Goal: Transaction & Acquisition: Download file/media

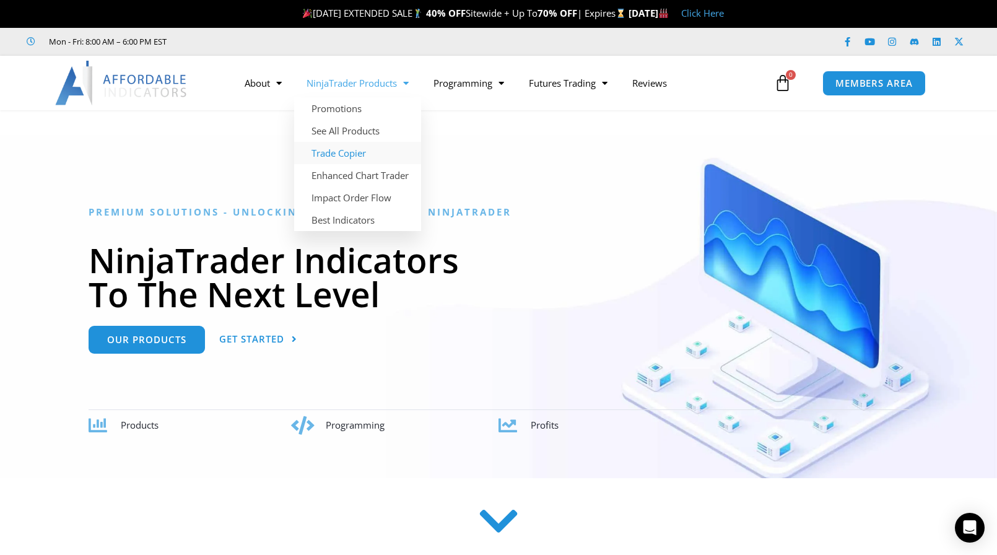
click at [346, 154] on link "Trade Copier" at bounding box center [357, 153] width 127 height 22
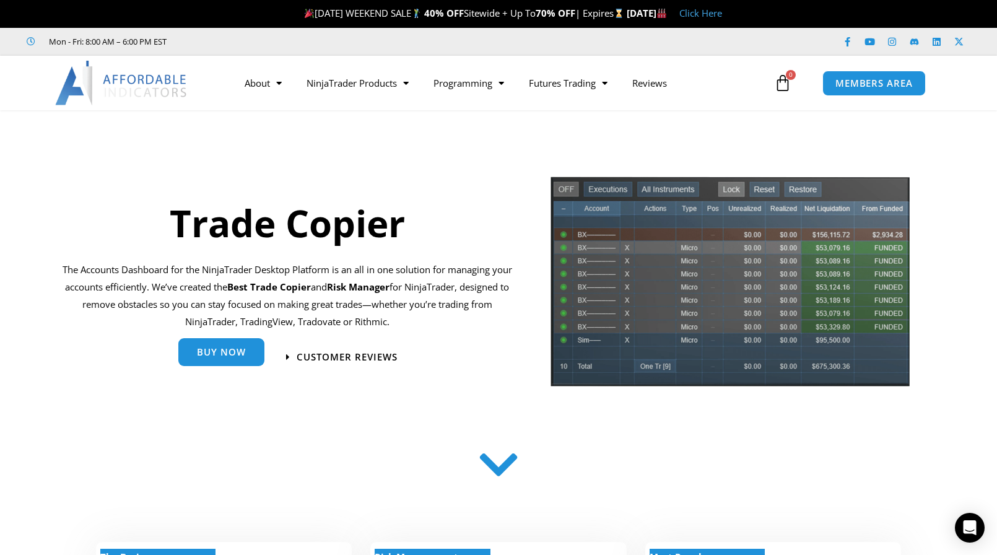
click at [222, 348] on span "Buy Now" at bounding box center [221, 352] width 49 height 9
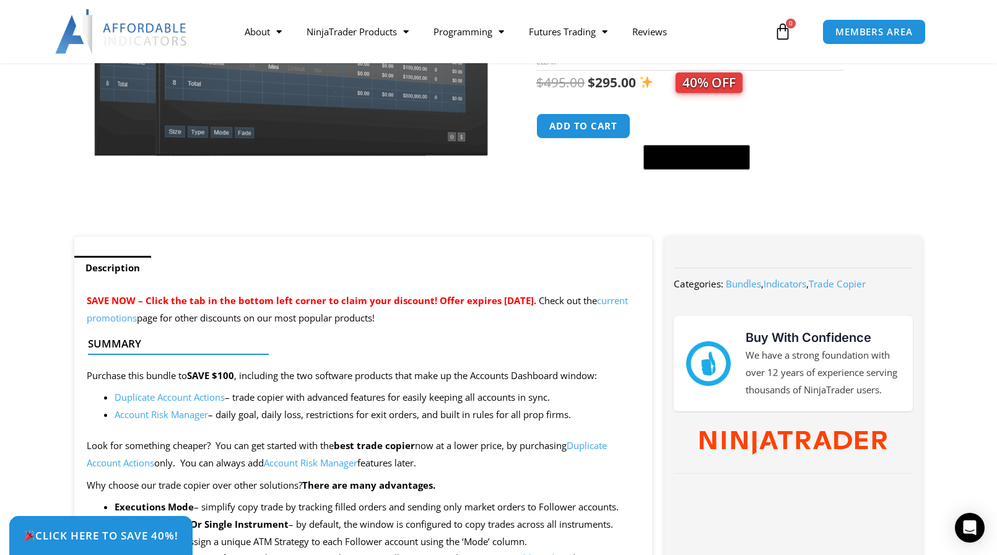
scroll to position [310, 0]
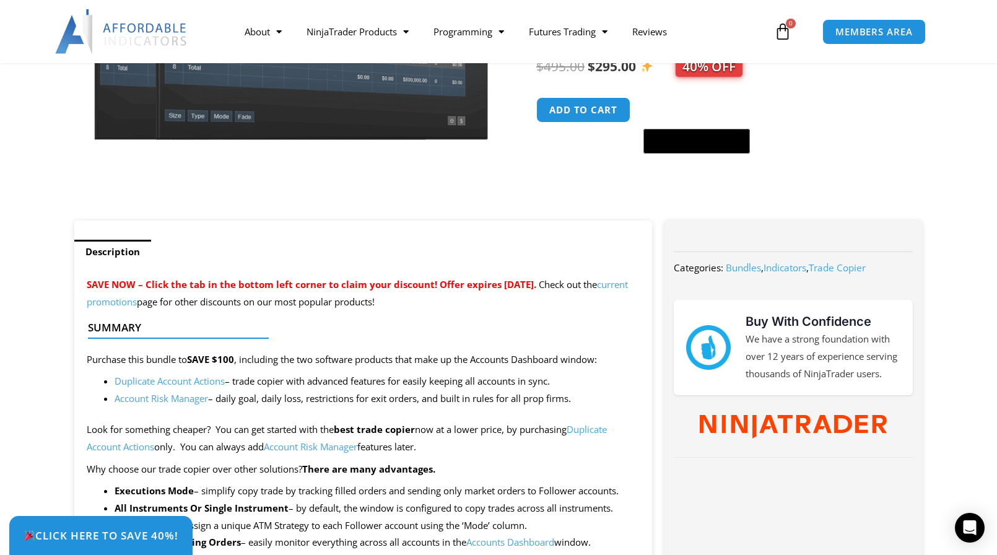
click at [841, 268] on link "Trade Copier" at bounding box center [837, 267] width 57 height 12
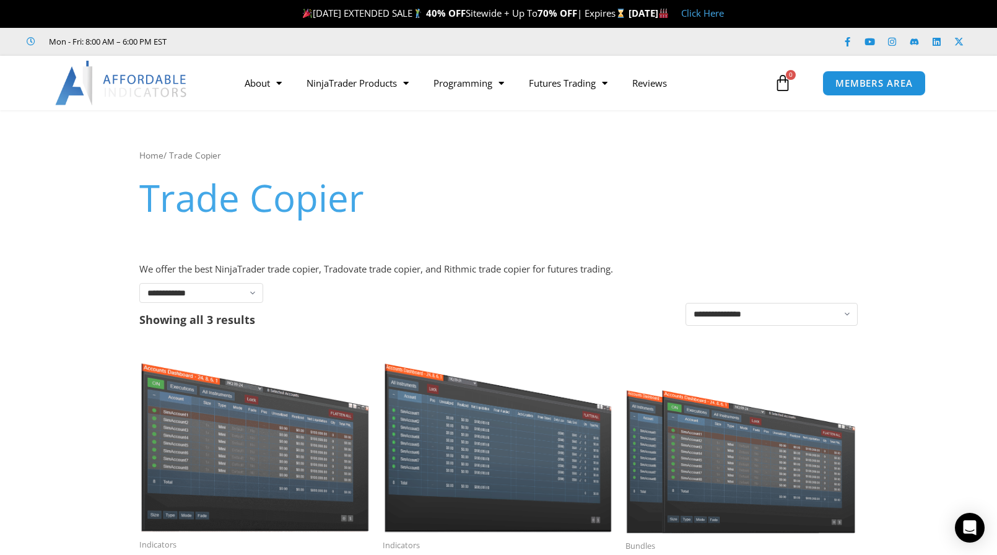
scroll to position [186, 0]
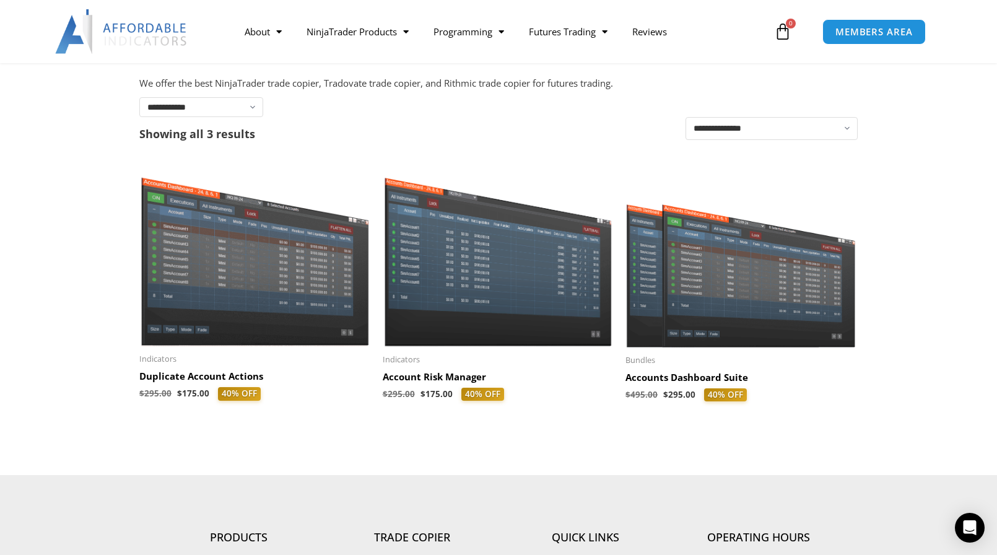
click at [208, 292] on img at bounding box center [254, 254] width 231 height 183
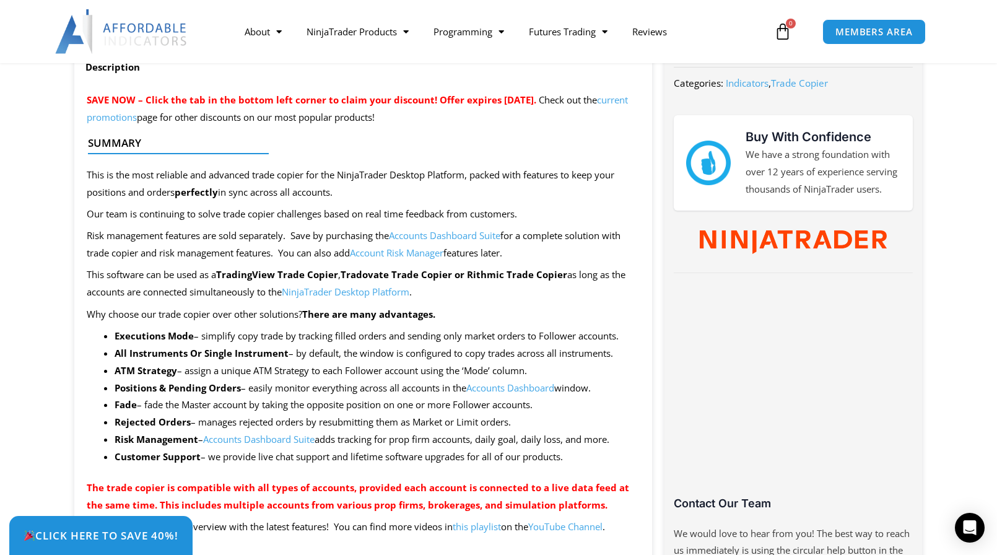
scroll to position [496, 0]
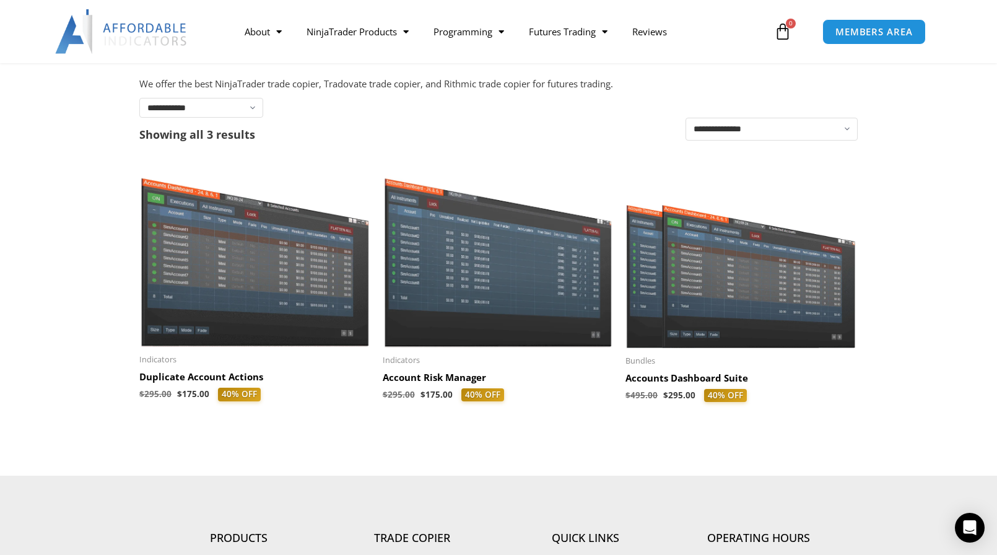
click at [433, 383] on h2 "Account Risk Manager" at bounding box center [498, 378] width 231 height 12
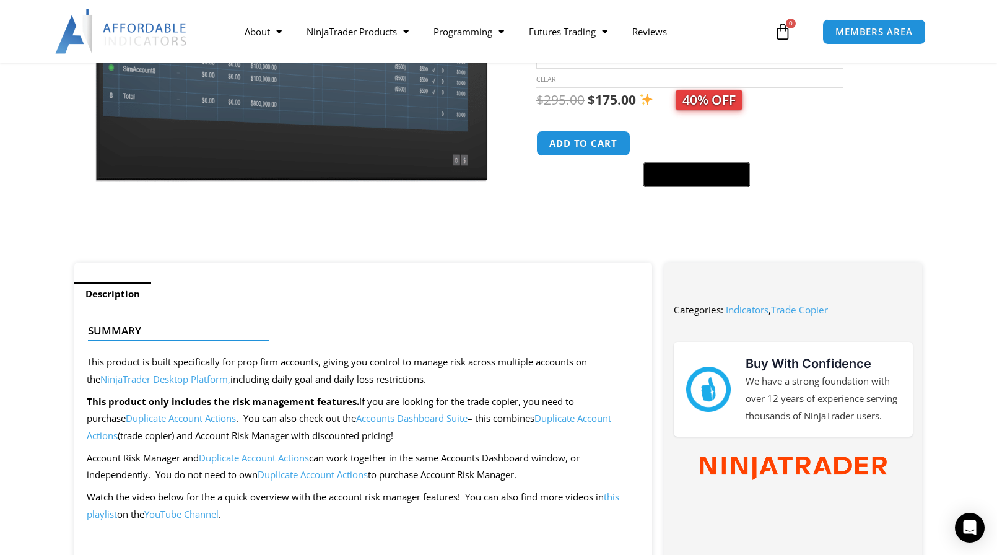
click at [580, 418] on link "Duplicate Account Actions" at bounding box center [349, 427] width 525 height 30
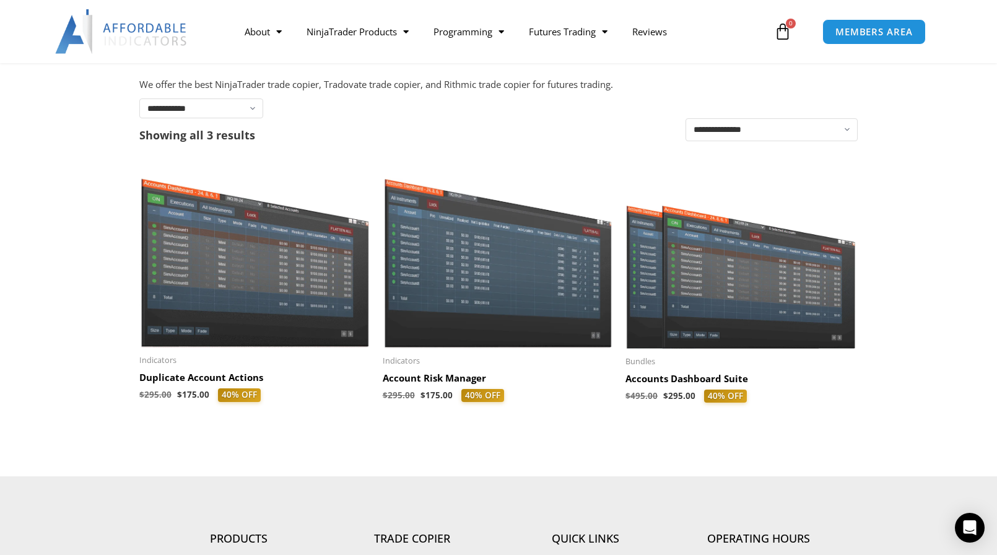
click at [675, 382] on h2 "Accounts Dashboard Suite" at bounding box center [741, 379] width 231 height 12
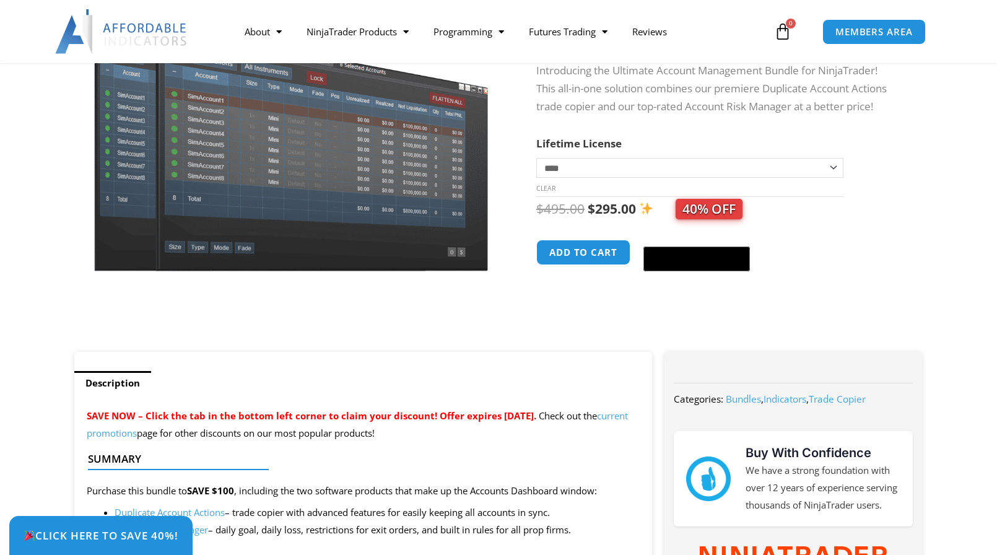
scroll to position [186, 0]
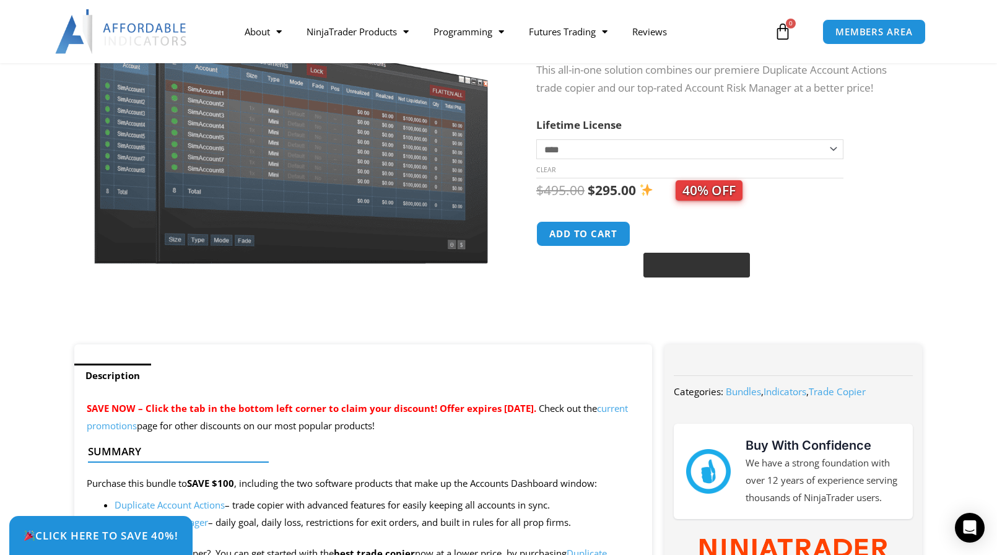
click at [708, 268] on image "Buy with GPay" at bounding box center [706, 265] width 19 height 14
click at [587, 234] on button "Add to cart" at bounding box center [583, 234] width 99 height 27
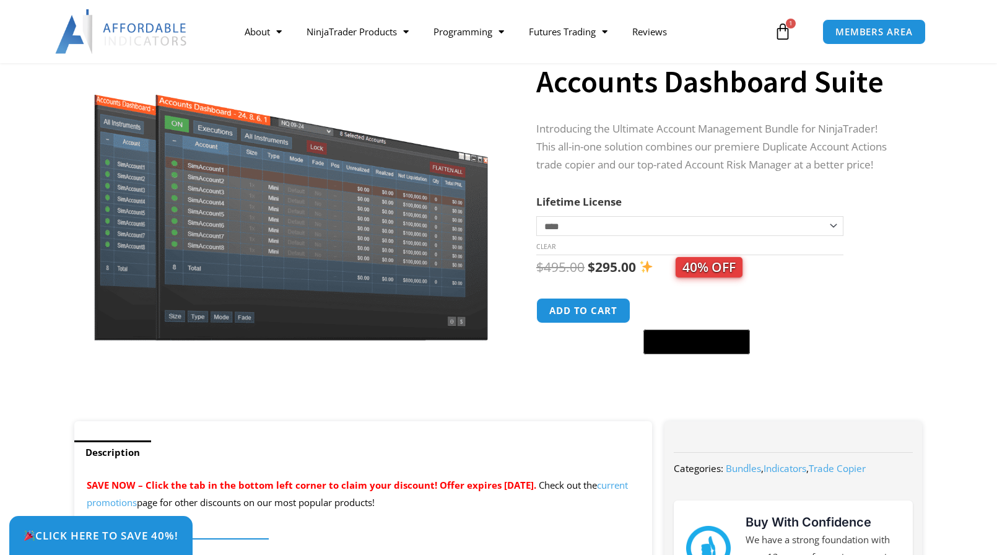
click at [784, 32] on icon at bounding box center [782, 31] width 17 height 17
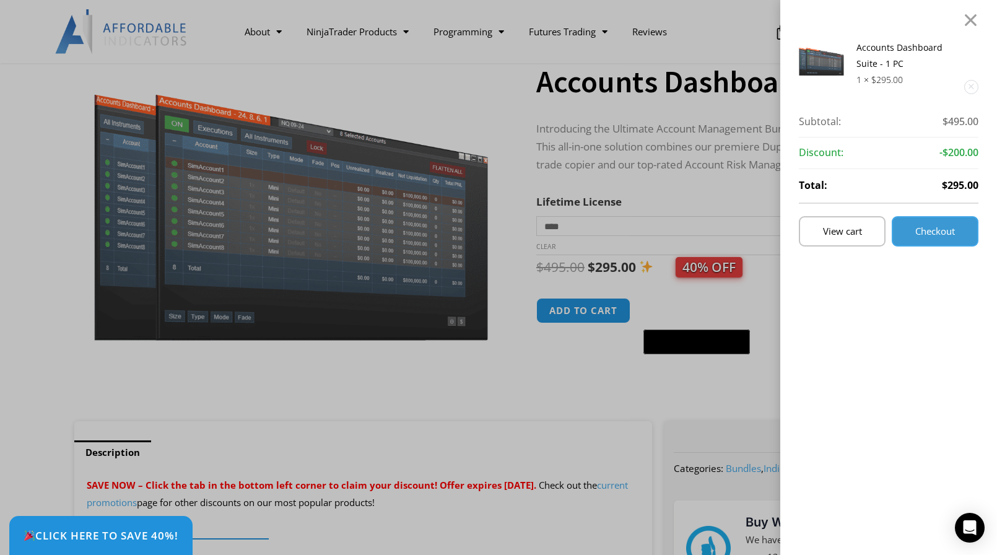
click at [951, 232] on span "Checkout" at bounding box center [936, 231] width 40 height 9
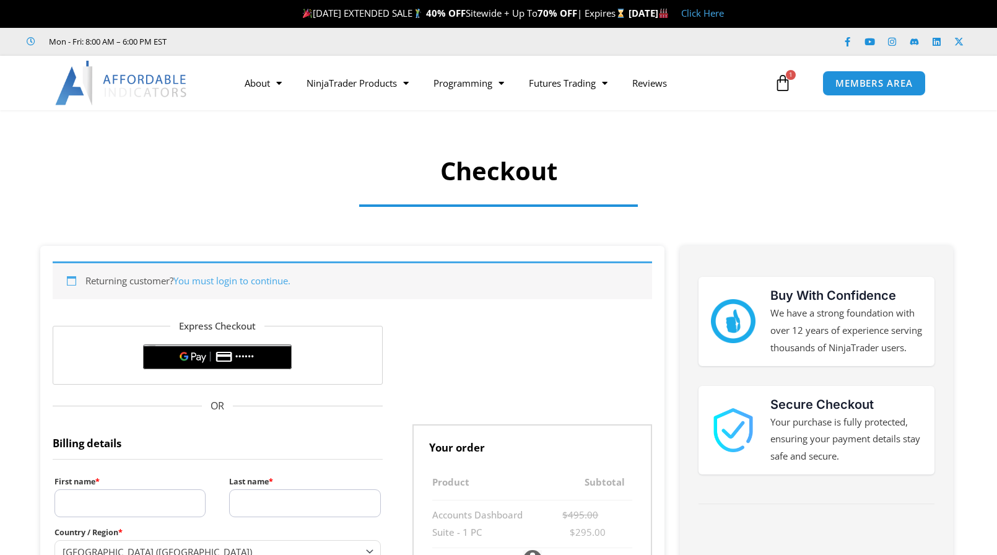
select select "**"
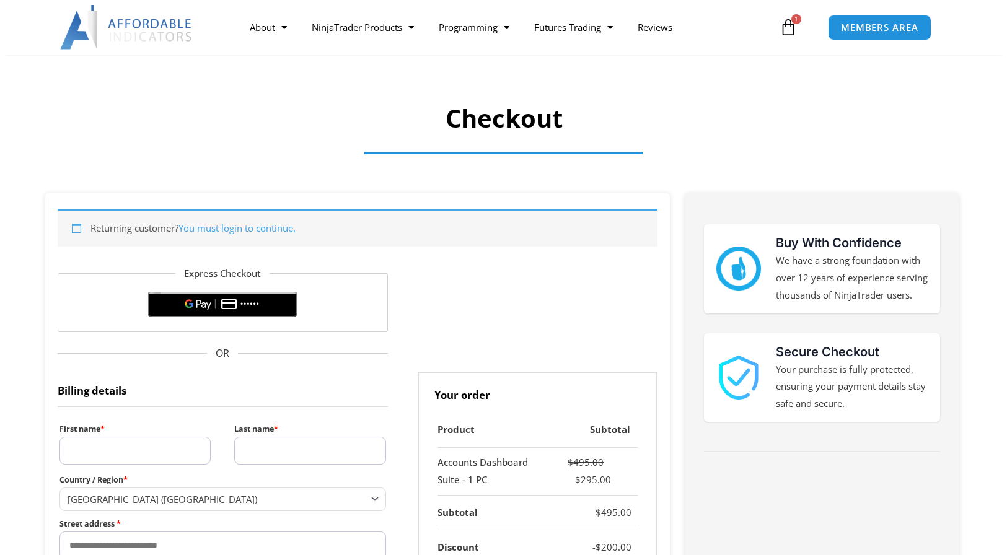
scroll to position [186, 0]
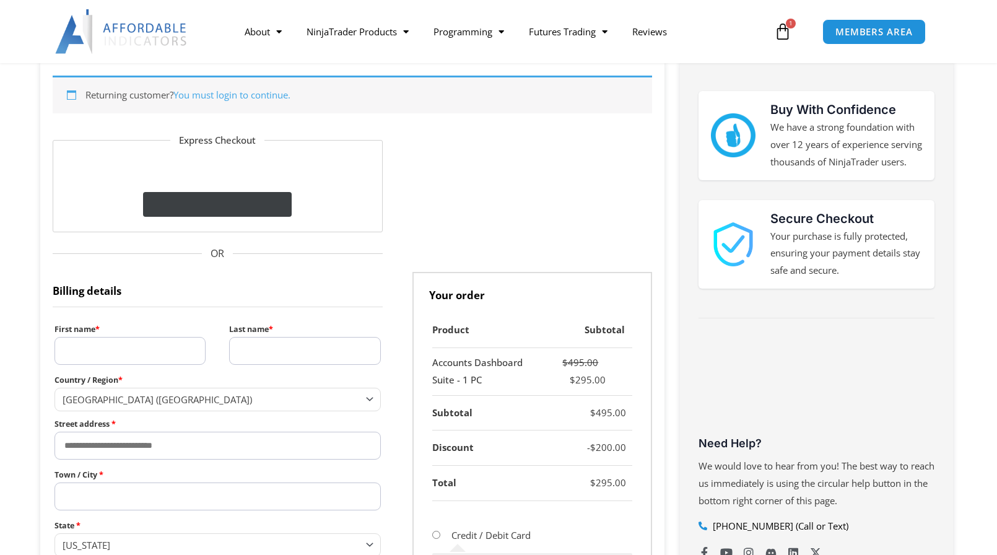
click at [192, 206] on div "Buy with GPay" at bounding box center [187, 205] width 37 height 12
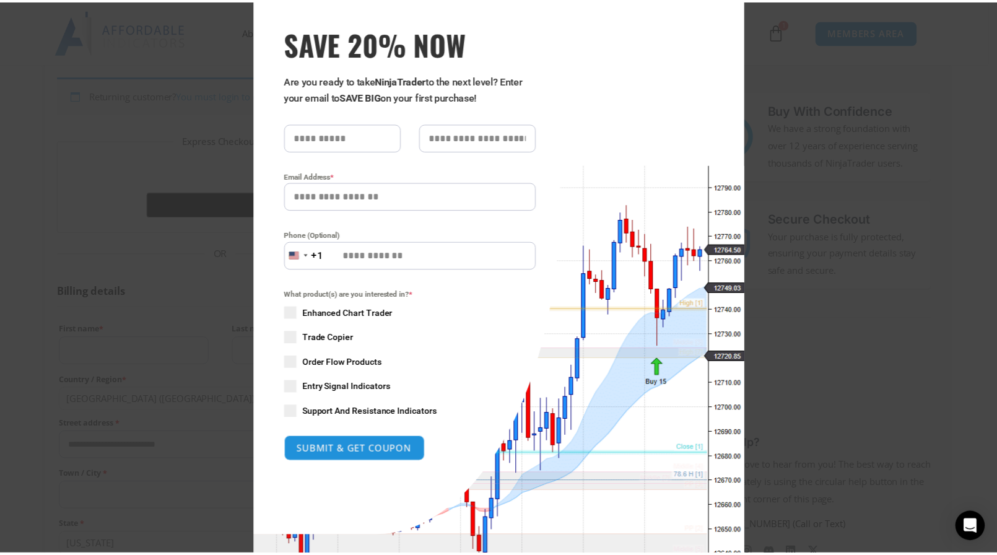
scroll to position [0, 0]
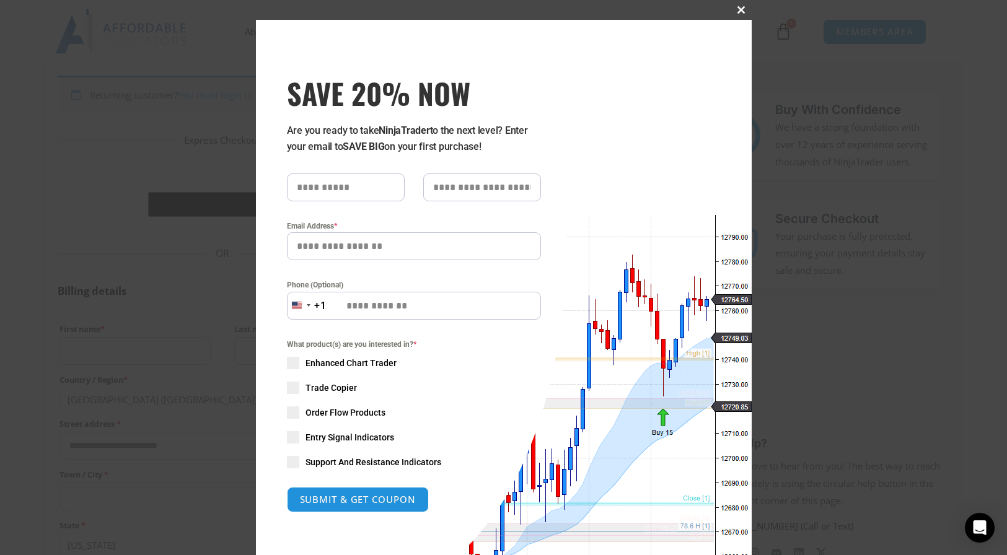
drag, startPoint x: 736, startPoint y: 10, endPoint x: 709, endPoint y: 46, distance: 45.2
click at [736, 11] on span at bounding box center [742, 9] width 20 height 7
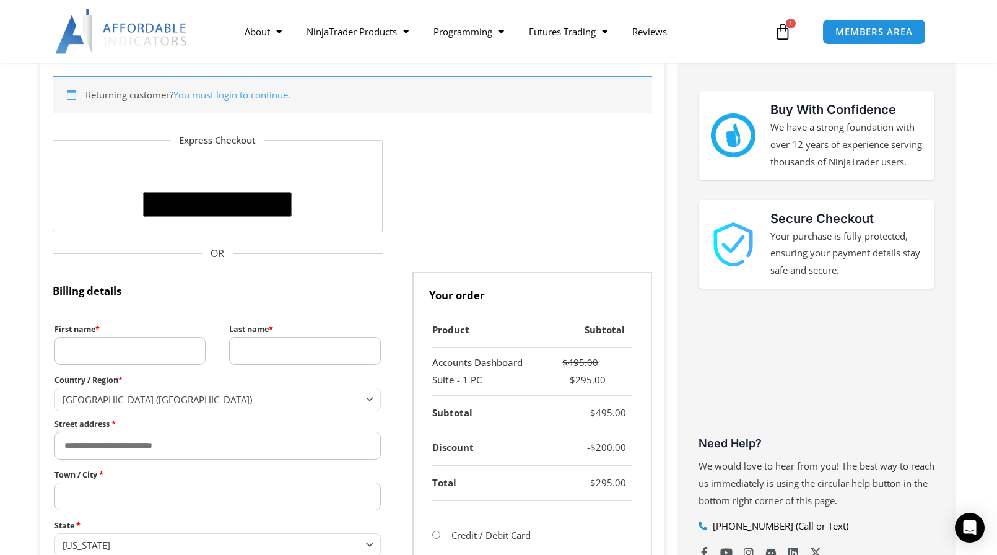
click at [87, 347] on input "First name *" at bounding box center [130, 351] width 151 height 28
type input "*****"
type input "**********"
type input "******"
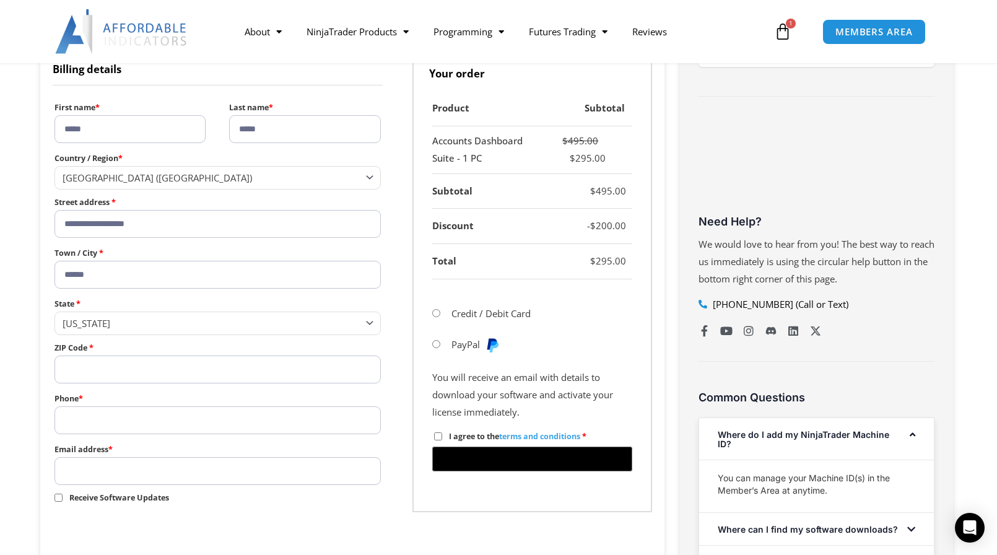
scroll to position [499, 0]
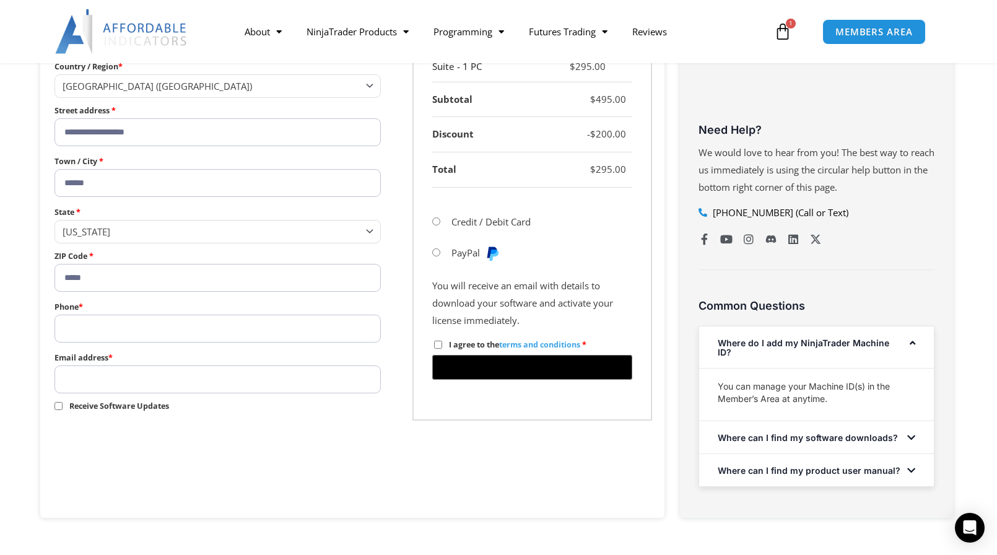
type input "*****"
type input "**********"
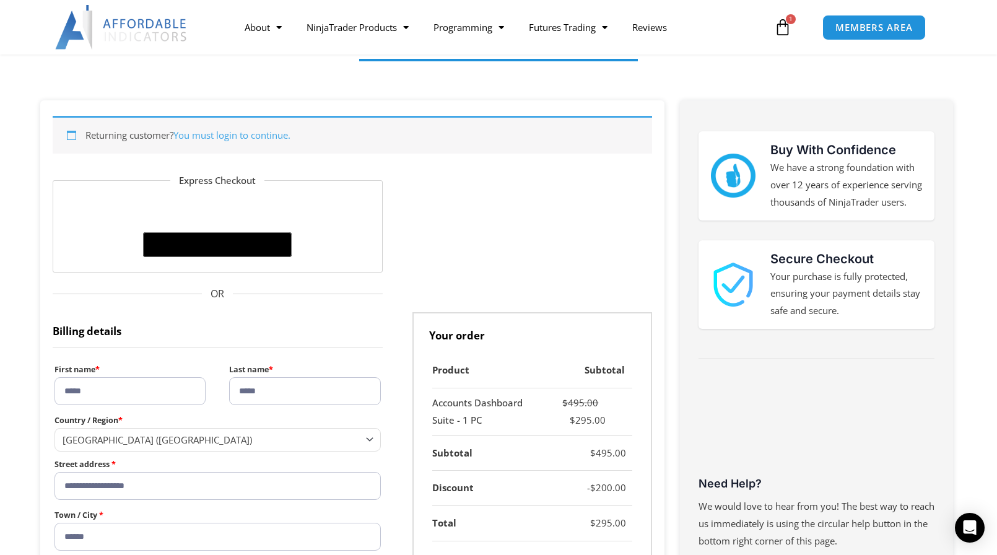
scroll to position [0, 0]
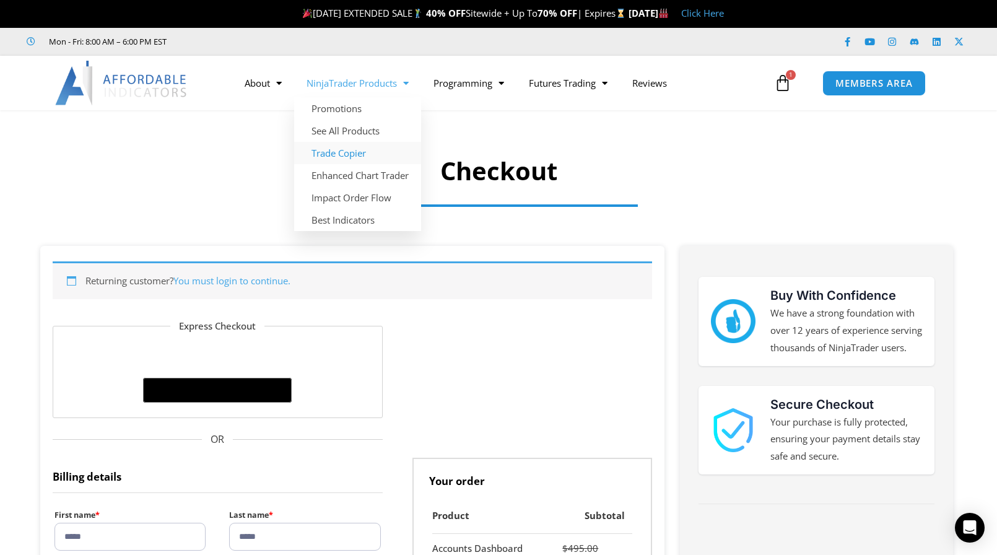
click at [331, 151] on link "Trade Copier" at bounding box center [357, 153] width 127 height 22
click at [377, 83] on link "NinjaTrader Products" at bounding box center [357, 83] width 127 height 28
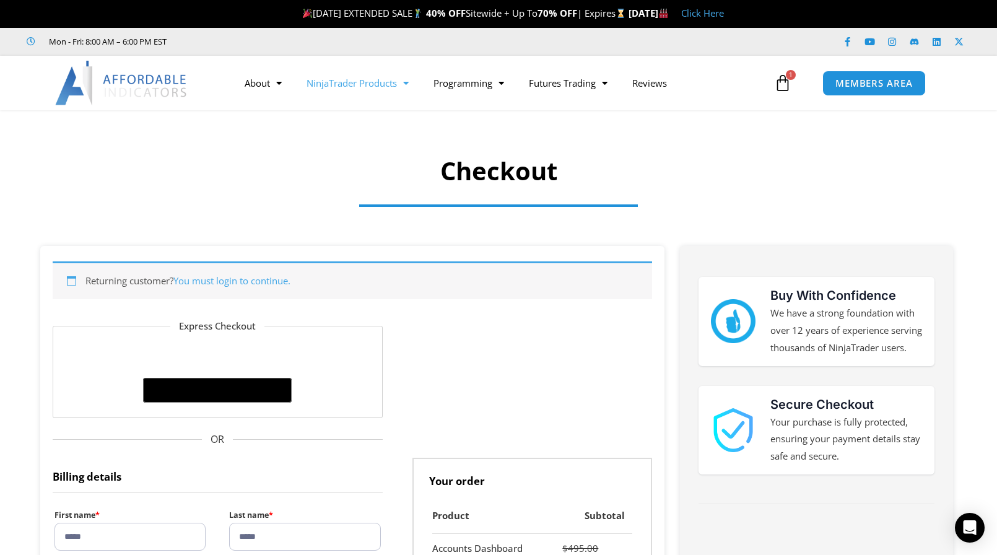
click at [377, 87] on link "NinjaTrader Products" at bounding box center [357, 83] width 127 height 28
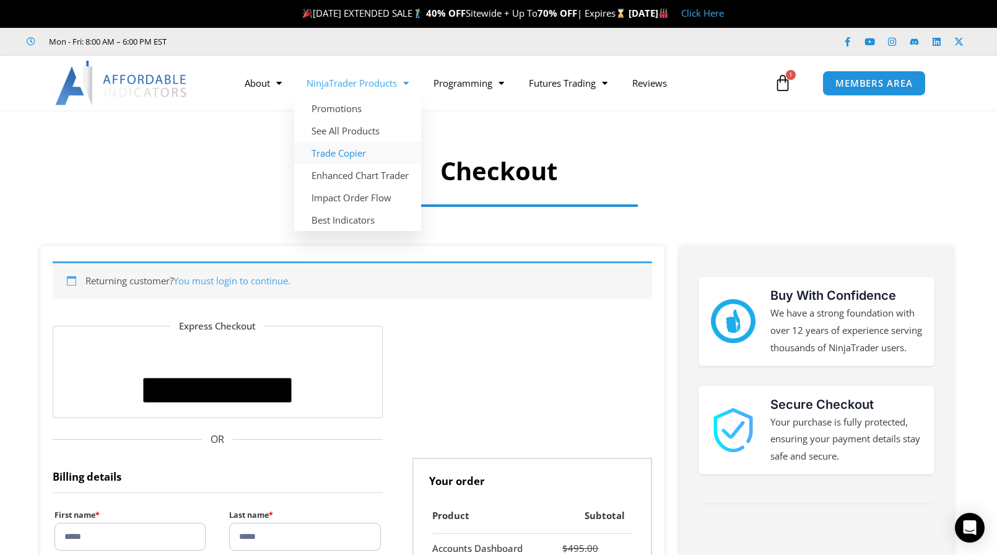
click at [330, 156] on link "Trade Copier" at bounding box center [357, 153] width 127 height 22
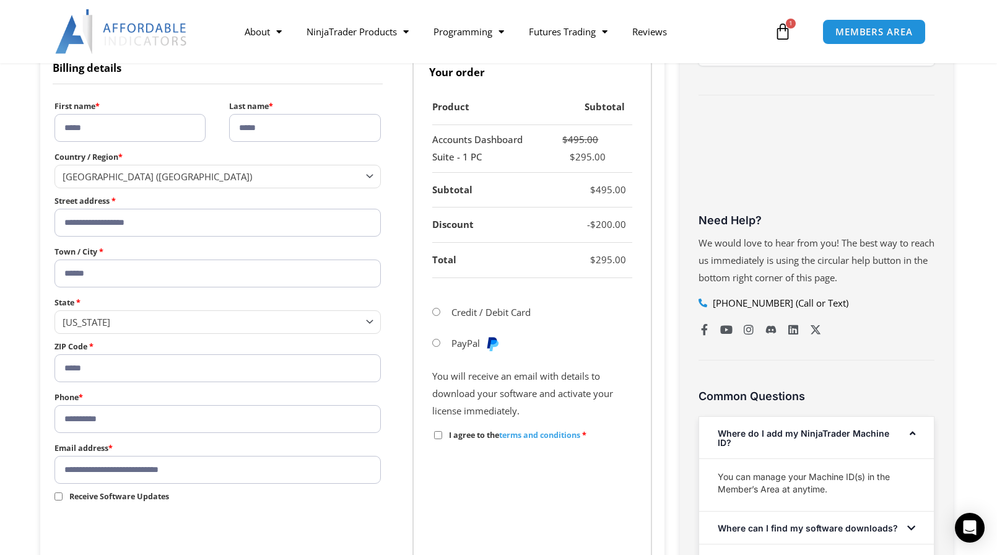
scroll to position [434, 0]
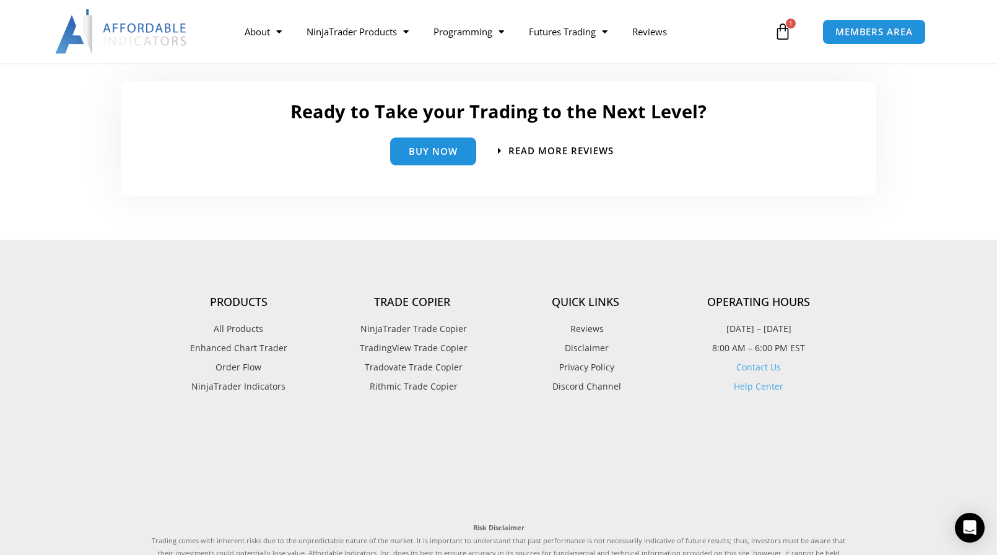
scroll to position [2816, 0]
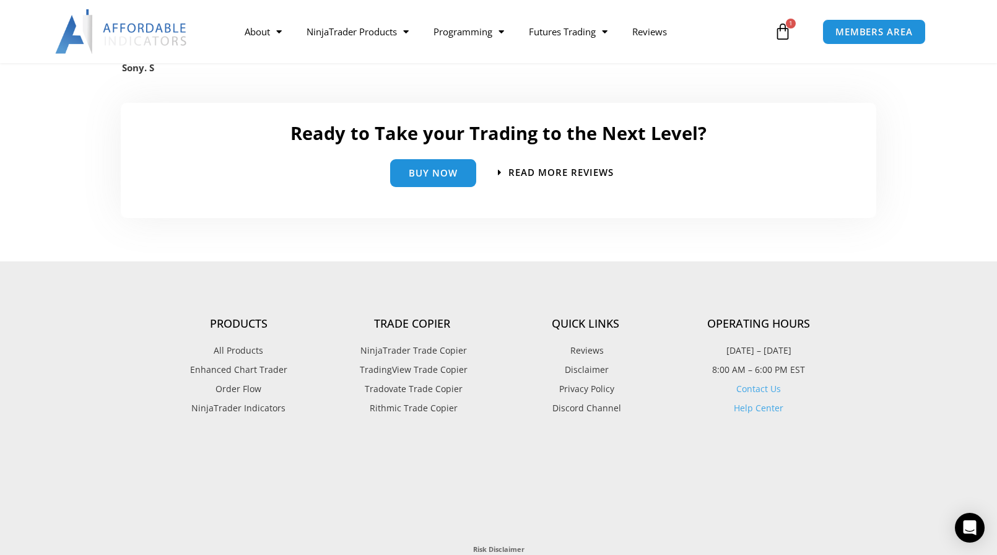
click at [761, 409] on link "Help Center" at bounding box center [759, 408] width 50 height 12
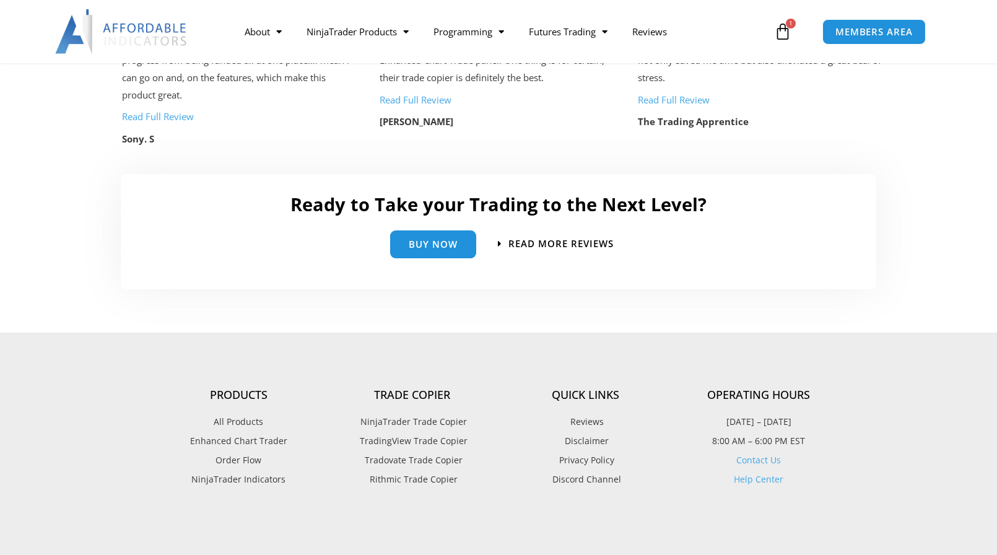
click at [405, 458] on span "Tradovate Trade Copier" at bounding box center [412, 460] width 101 height 16
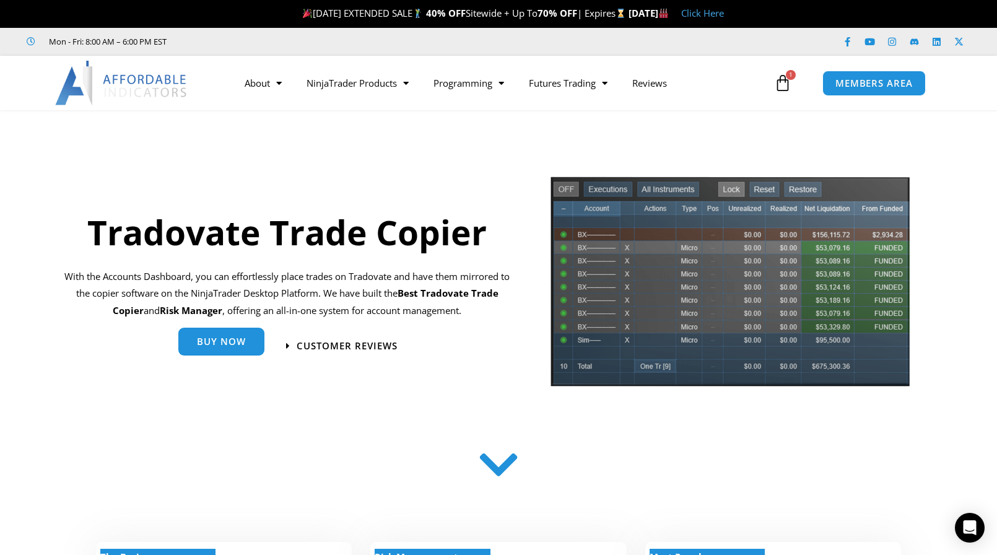
click at [219, 349] on link "Buy Now" at bounding box center [221, 342] width 86 height 28
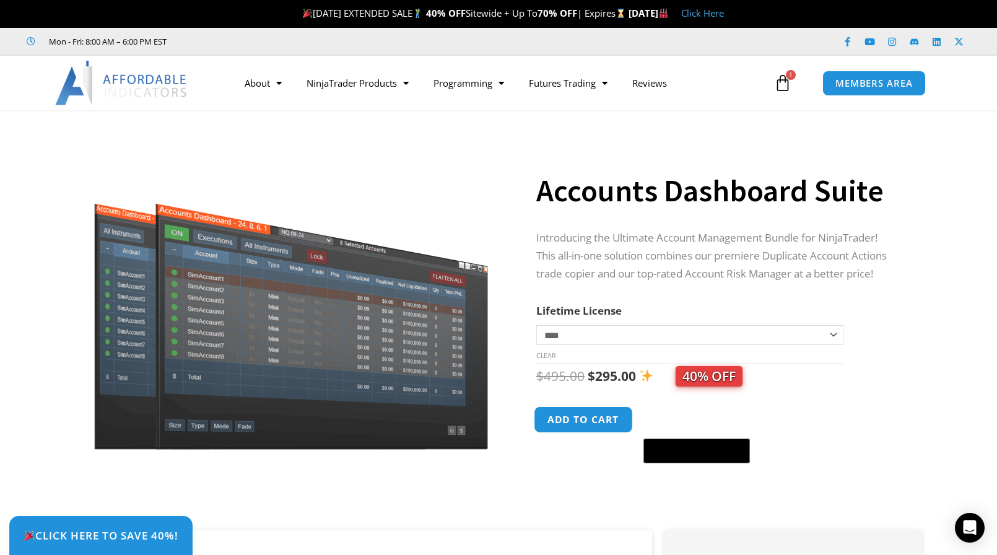
click at [582, 423] on button "Add to cart" at bounding box center [583, 419] width 99 height 27
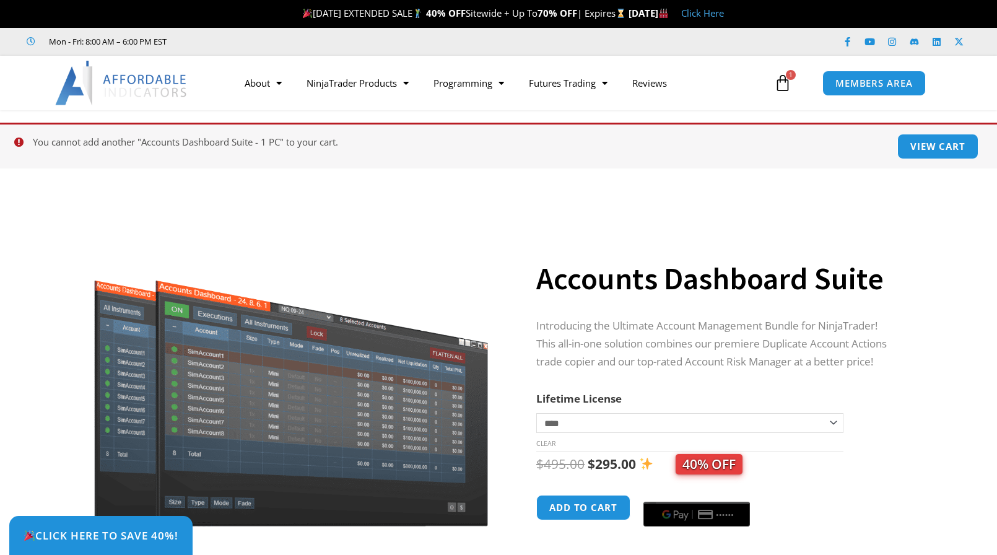
click at [784, 446] on td "**********" at bounding box center [690, 432] width 307 height 39
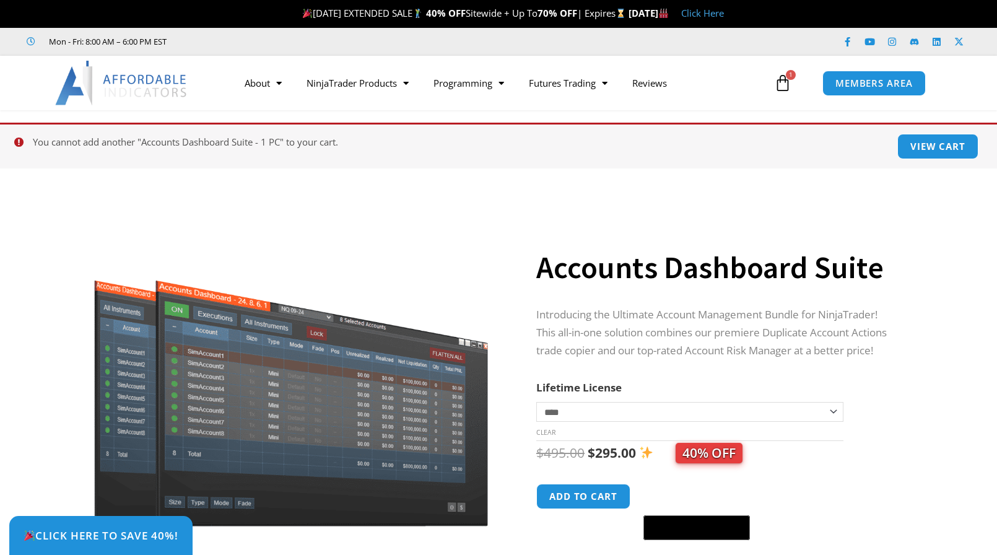
click at [830, 410] on select "**********" at bounding box center [690, 412] width 307 height 20
click at [537, 402] on select "**********" at bounding box center [690, 412] width 307 height 20
click at [815, 414] on select "**********" at bounding box center [690, 412] width 307 height 20
select select "*"
click at [537, 402] on select "**********" at bounding box center [690, 412] width 307 height 20
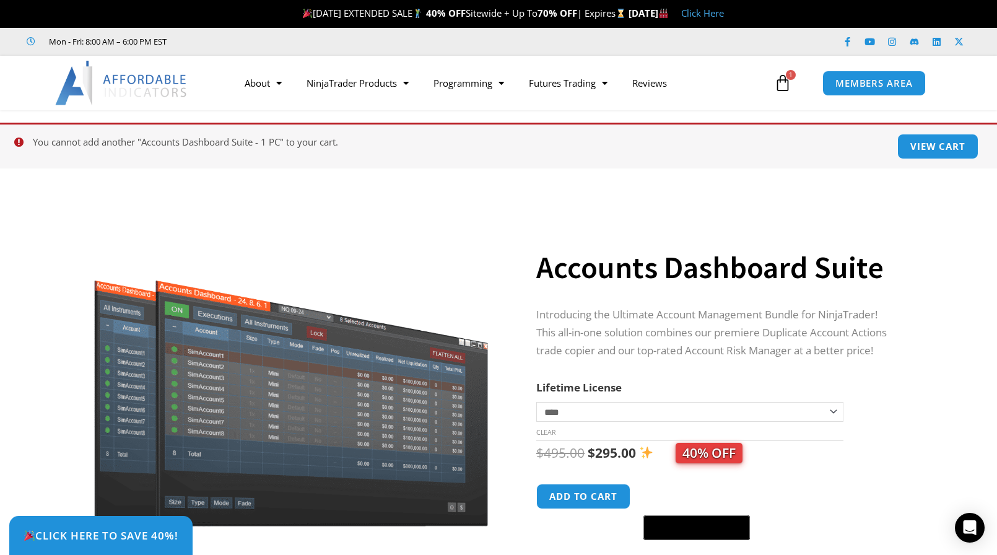
click at [786, 84] on icon at bounding box center [782, 82] width 17 height 17
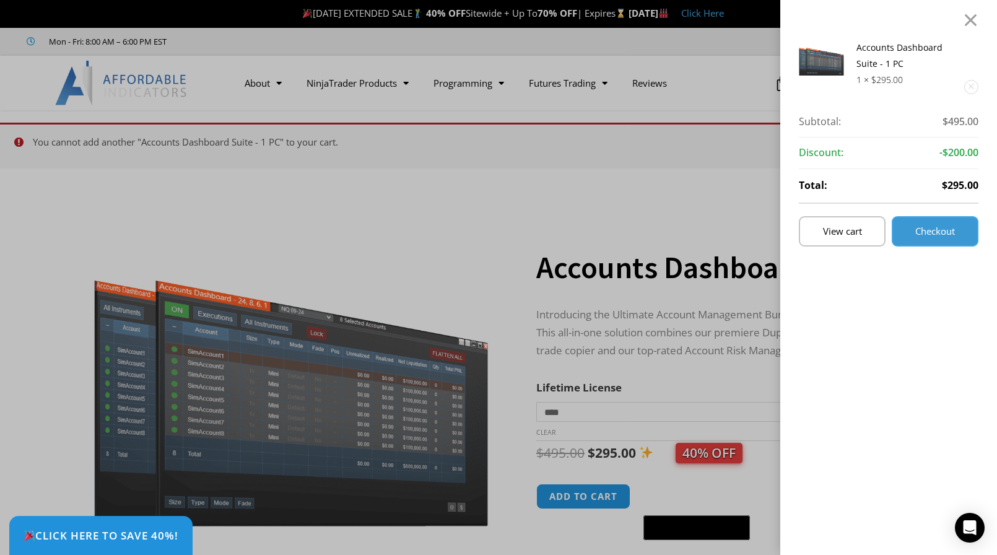
click at [946, 230] on span "Checkout" at bounding box center [936, 231] width 40 height 9
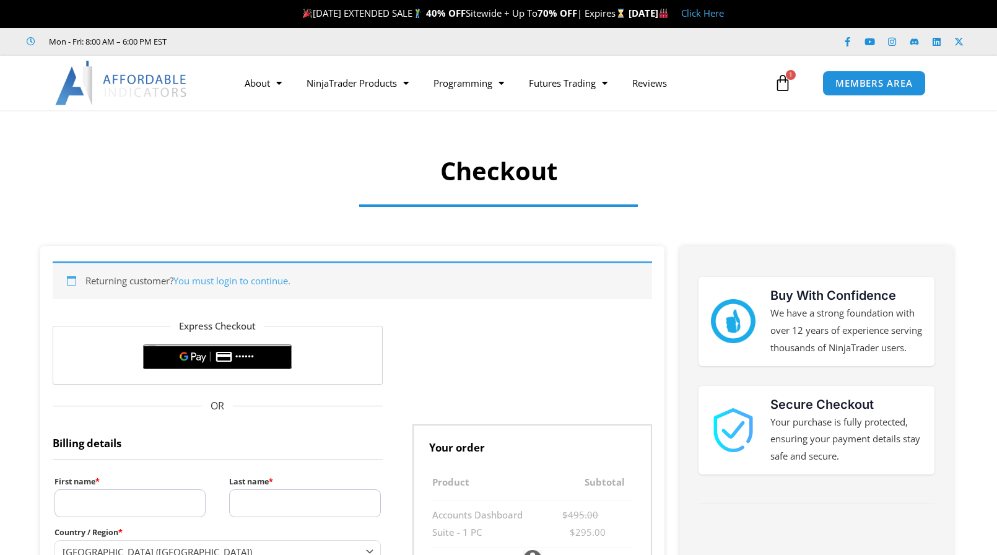
select select "**"
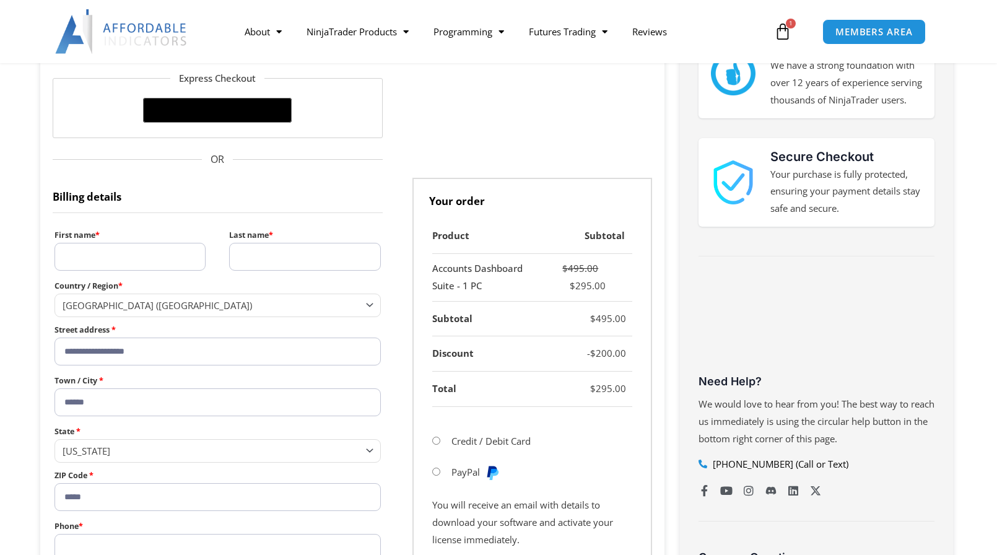
click at [76, 258] on input "First name *" at bounding box center [130, 257] width 151 height 28
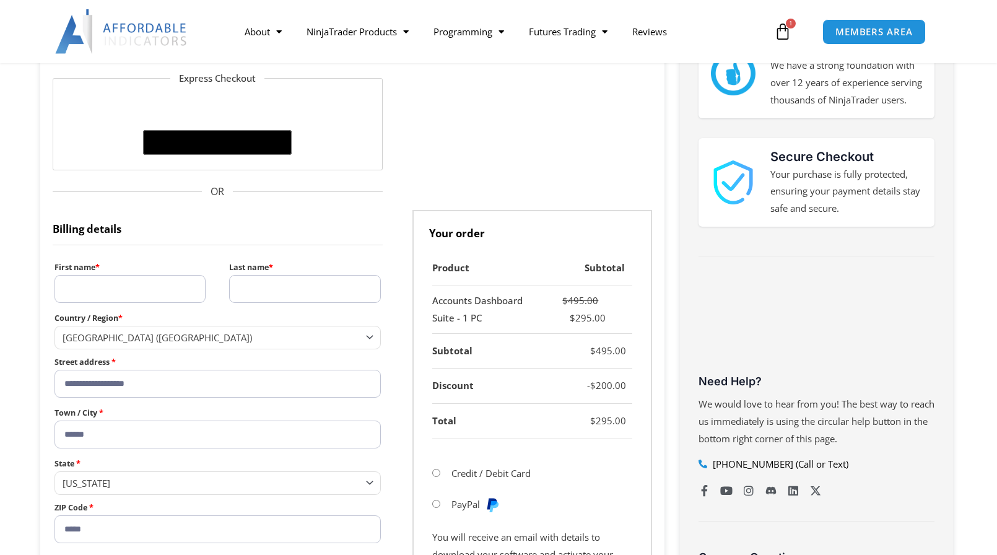
click at [76, 288] on input "First name *" at bounding box center [130, 289] width 151 height 28
type input "*****"
type input "**********"
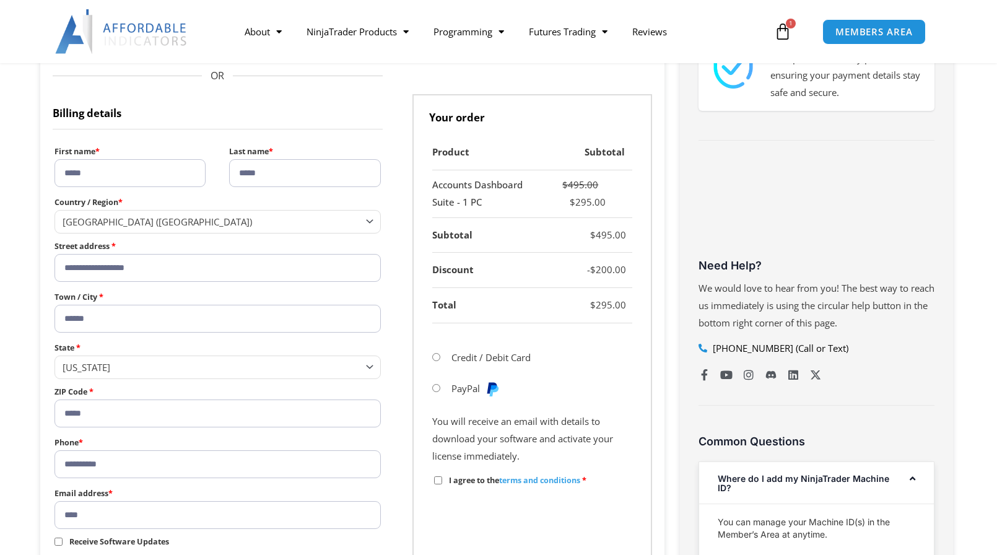
scroll to position [496, 0]
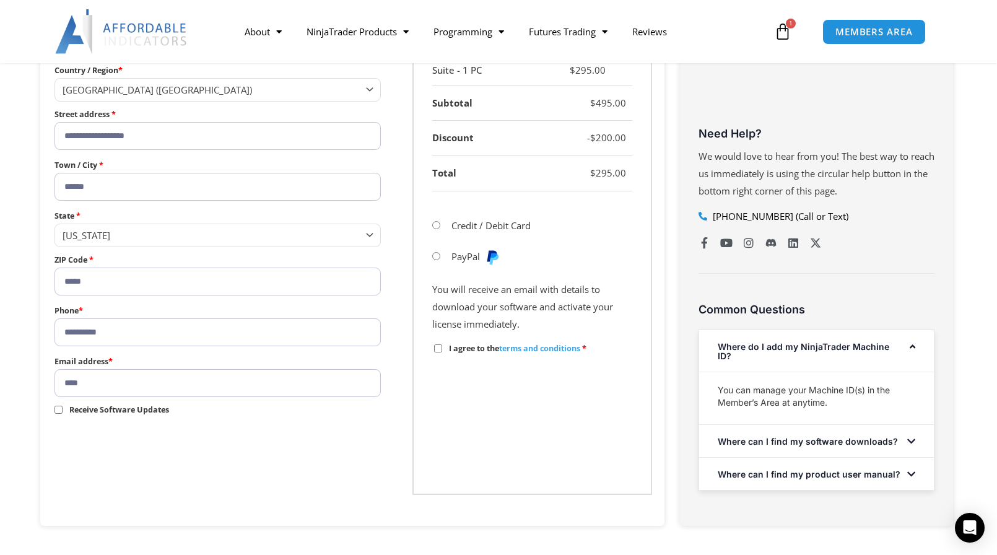
click at [96, 385] on input "****" at bounding box center [218, 383] width 326 height 28
type input "**********"
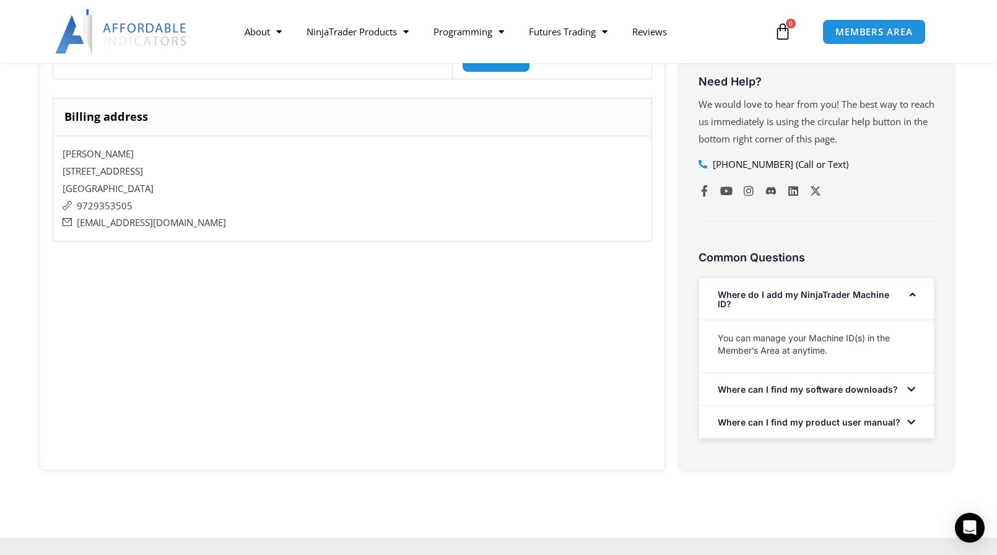
scroll to position [620, 0]
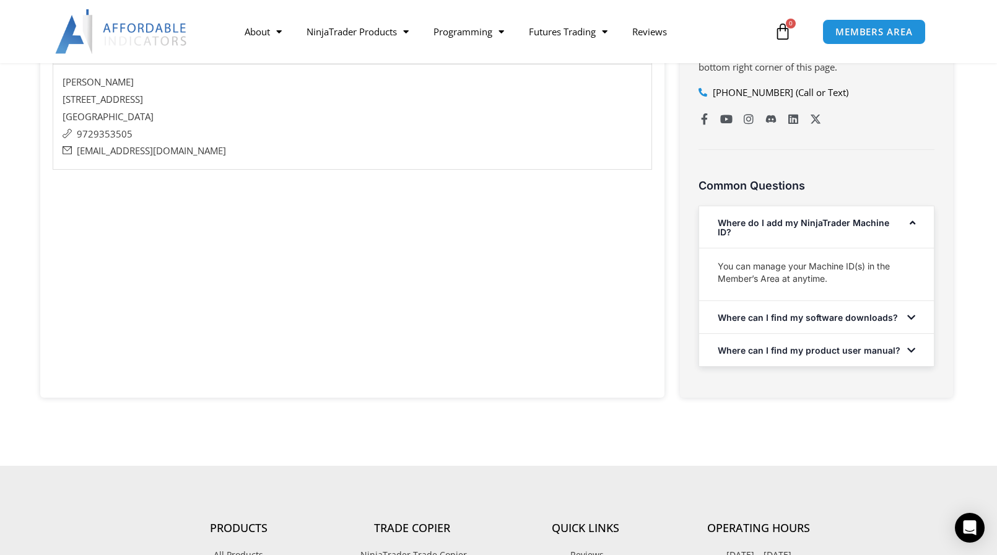
click at [913, 322] on icon at bounding box center [912, 317] width 8 height 9
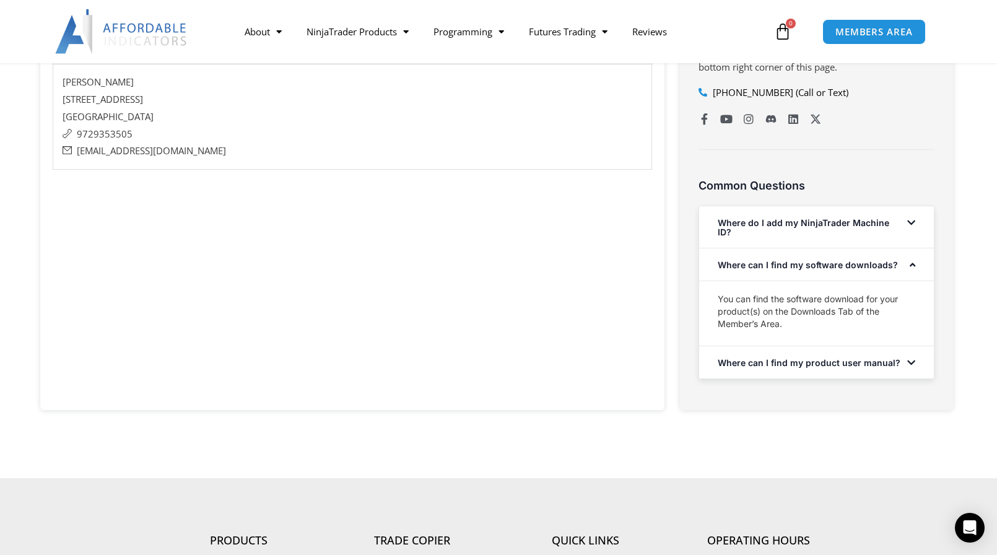
click at [910, 367] on icon at bounding box center [912, 362] width 8 height 9
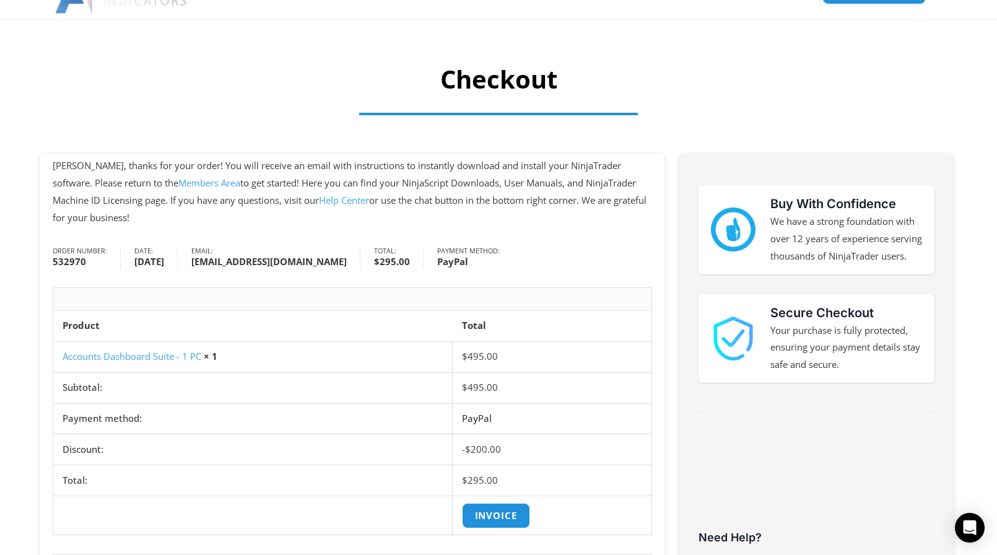
scroll to position [0, 0]
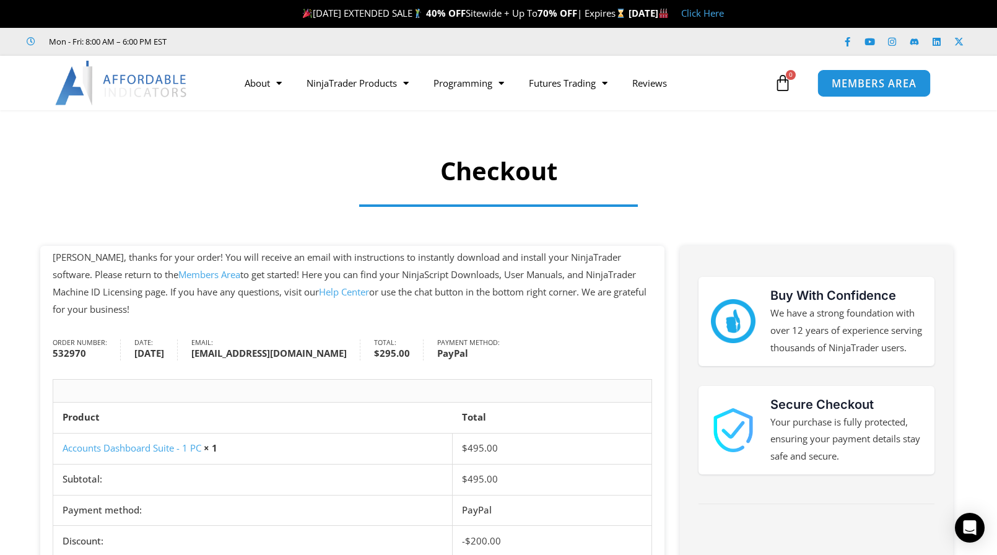
click at [879, 83] on span "MEMBERS AREA" at bounding box center [874, 83] width 85 height 11
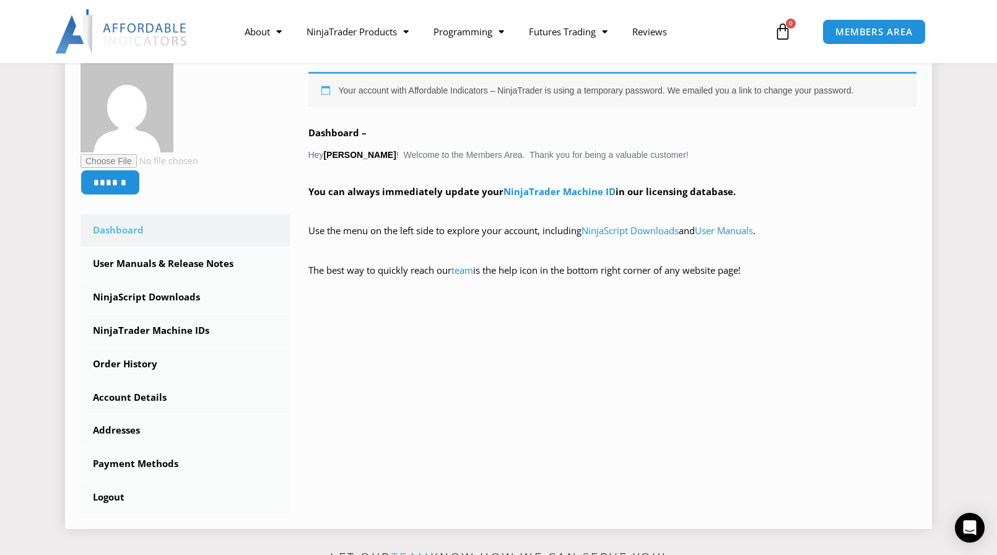
scroll to position [248, 0]
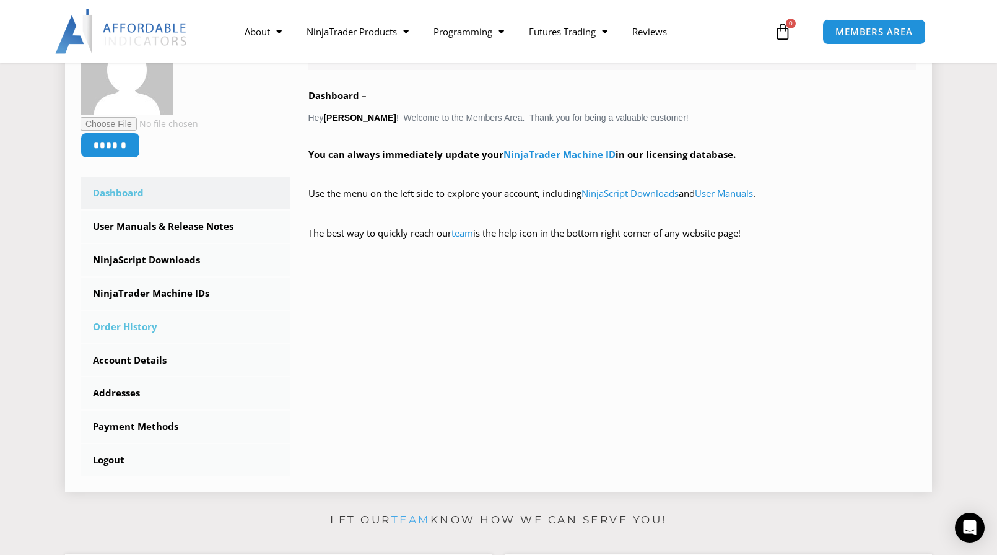
click at [118, 325] on link "Order History" at bounding box center [185, 327] width 209 height 32
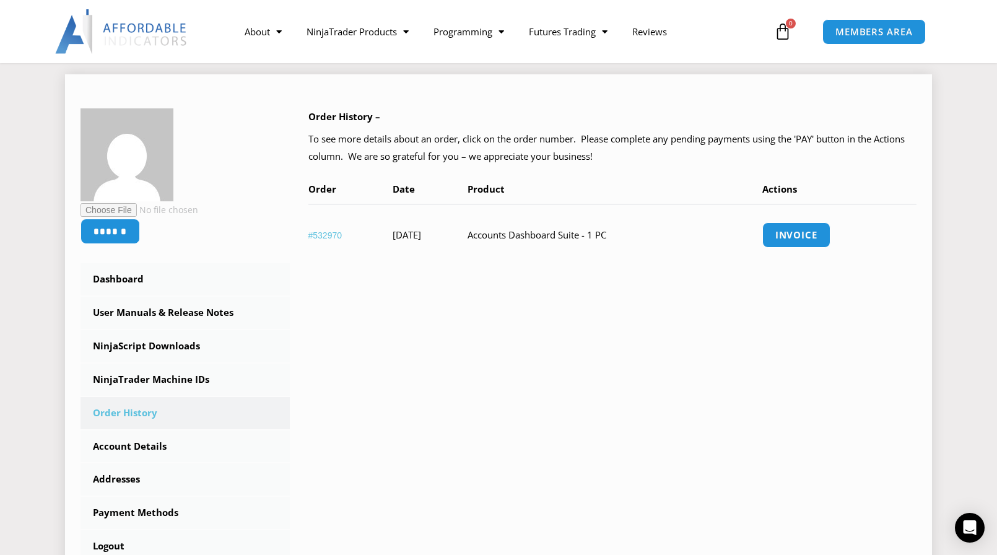
scroll to position [186, 0]
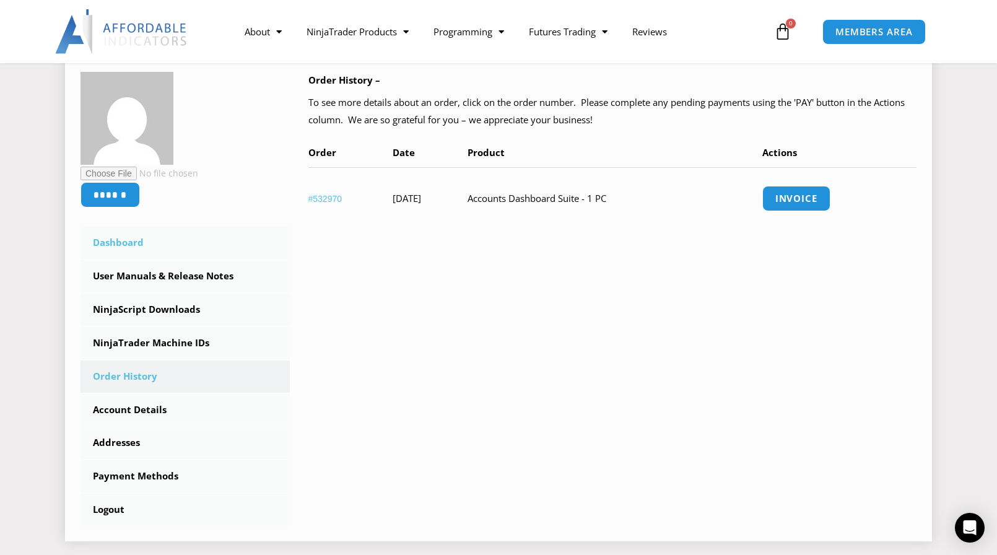
click at [98, 239] on link "Dashboard" at bounding box center [185, 243] width 209 height 32
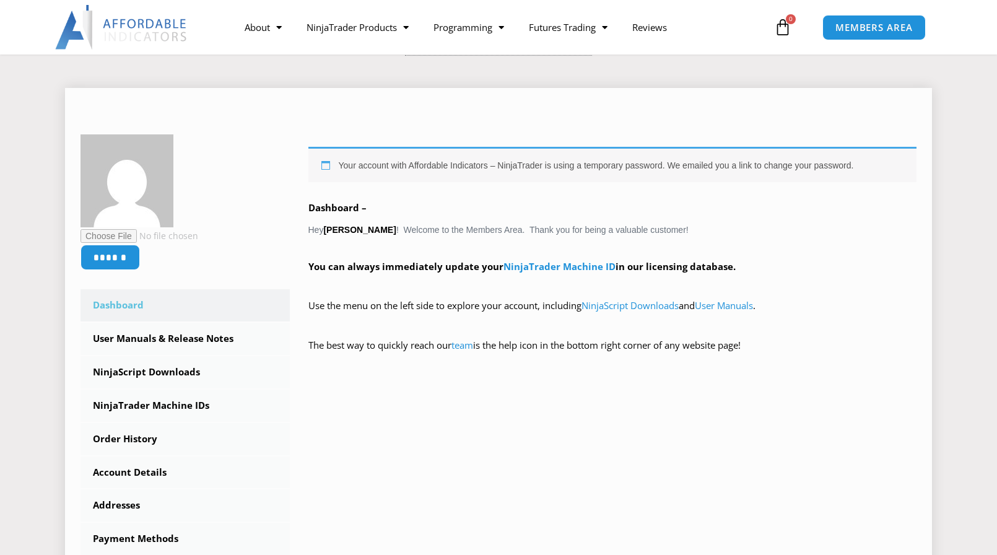
scroll to position [186, 0]
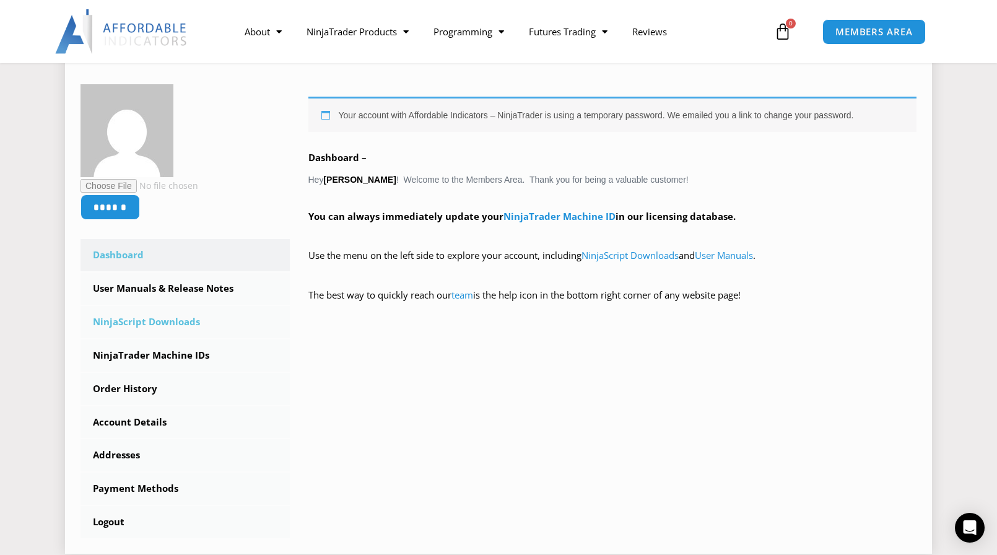
click at [120, 322] on link "NinjaScript Downloads" at bounding box center [185, 322] width 209 height 32
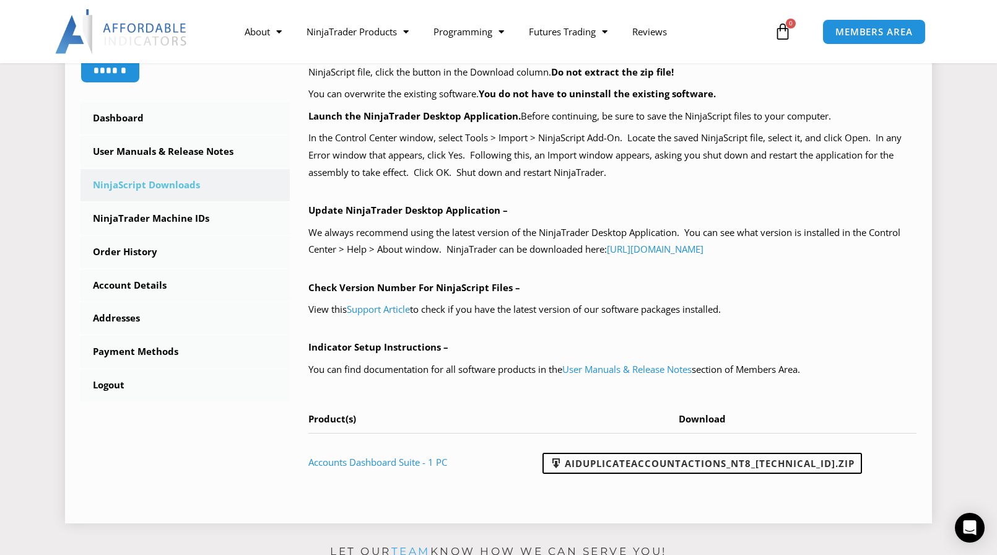
scroll to position [372, 0]
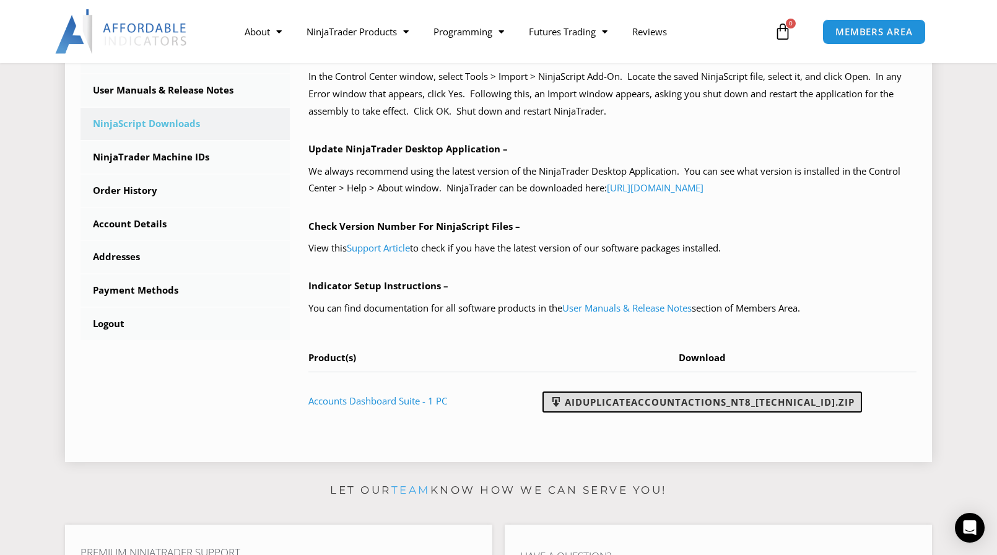
click at [714, 402] on link "AIDuplicateAccountActions_NT8_25.2.5.1.zip" at bounding box center [703, 402] width 320 height 21
click at [497, 399] on td "Accounts Dashboard Suite - 1 PC" at bounding box center [403, 401] width 189 height 58
click at [385, 401] on link "Accounts Dashboard Suite - 1 PC" at bounding box center [378, 401] width 139 height 12
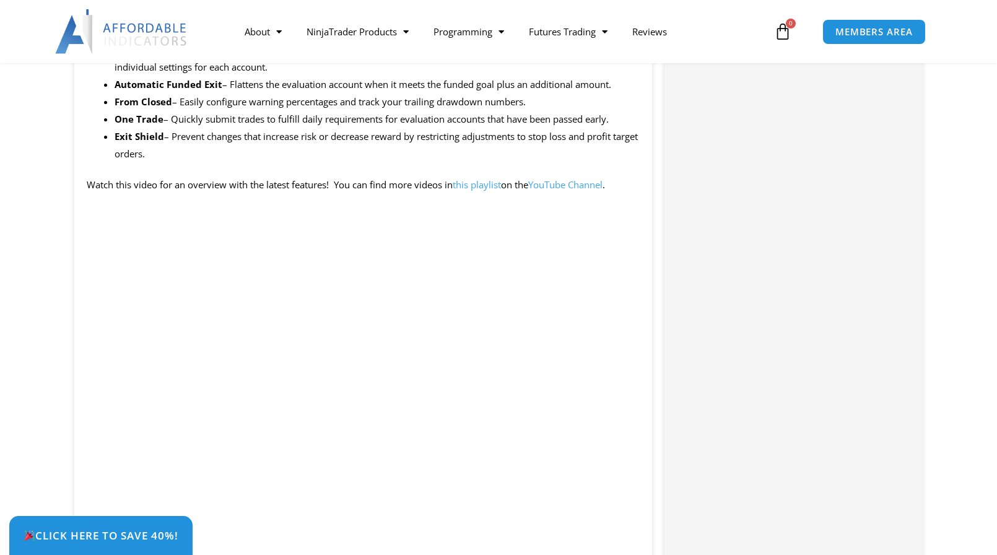
scroll to position [1177, 0]
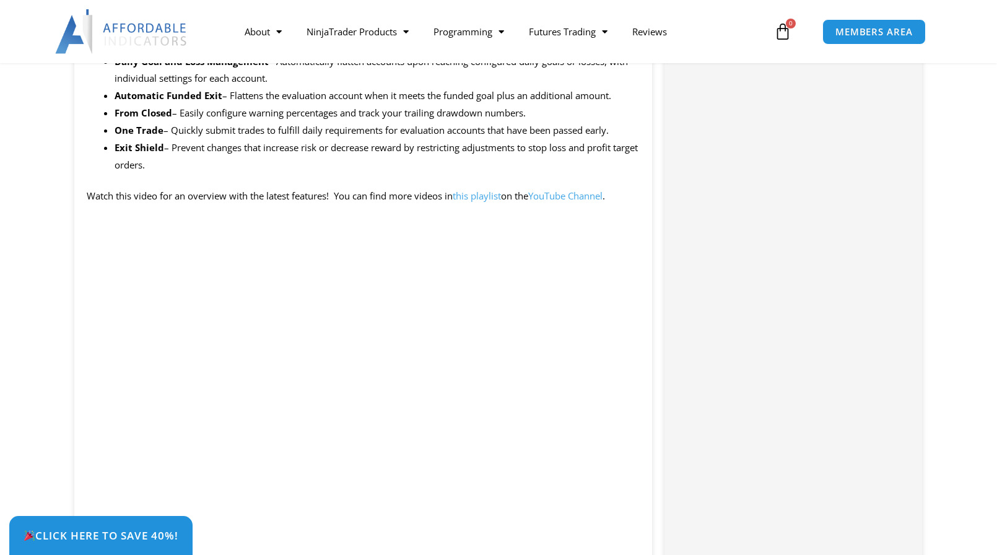
click at [582, 530] on div "Click Here to save 40%!" at bounding box center [507, 535] width 997 height 39
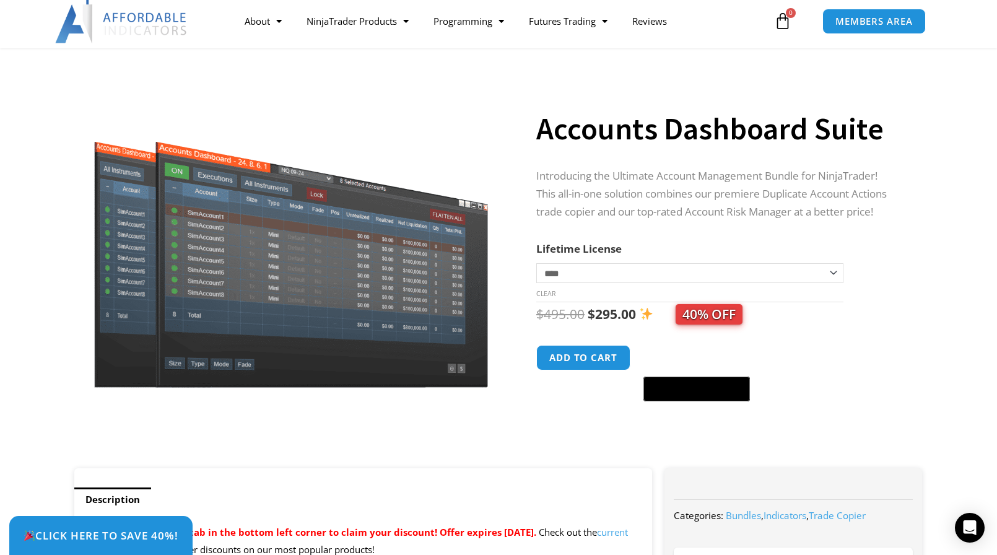
scroll to position [0, 0]
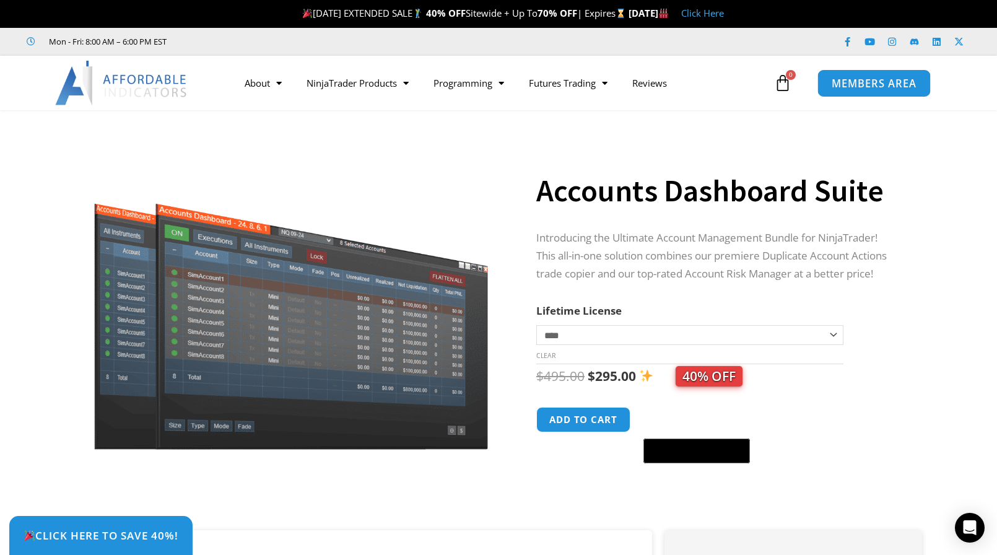
click at [874, 85] on span "MEMBERS AREA" at bounding box center [874, 83] width 85 height 11
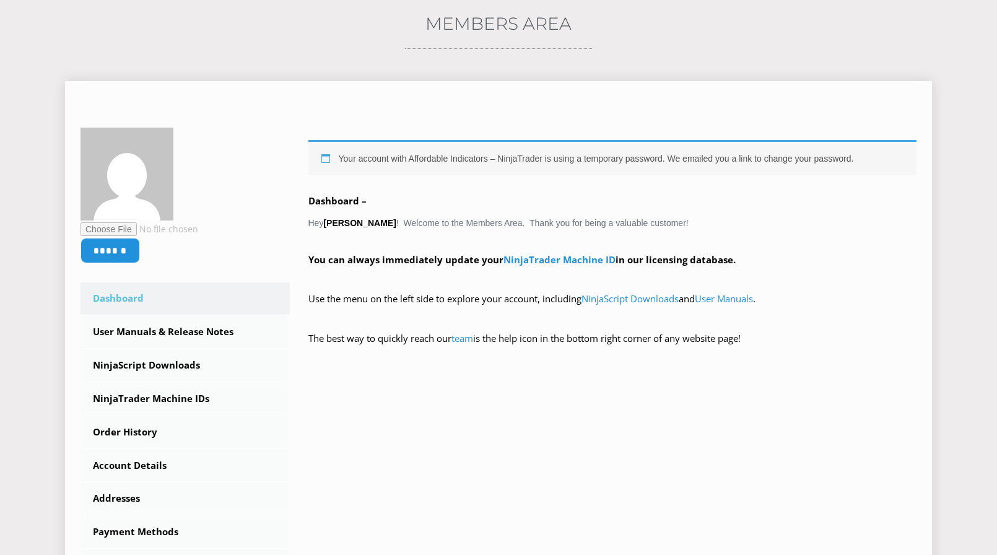
scroll to position [186, 0]
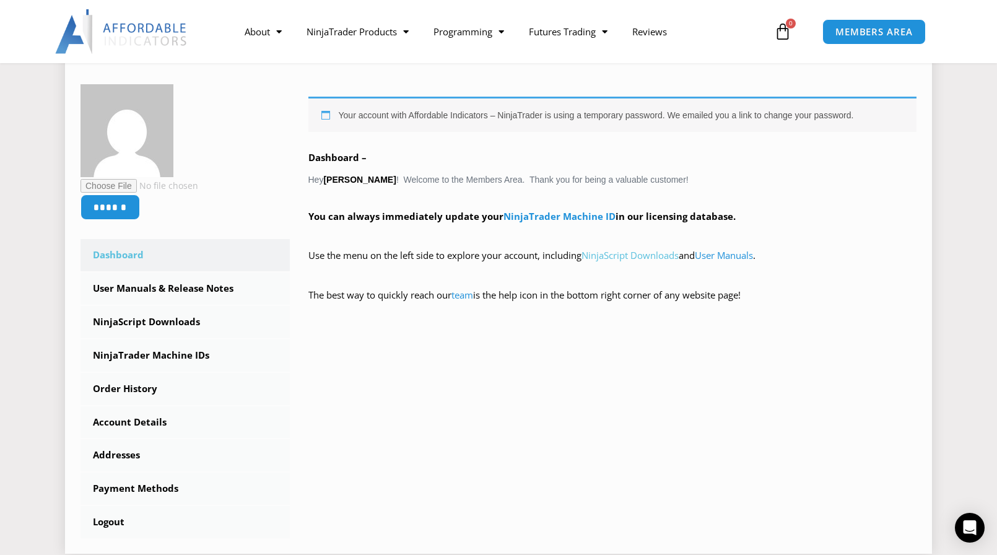
click at [638, 258] on link "NinjaScript Downloads" at bounding box center [630, 255] width 97 height 12
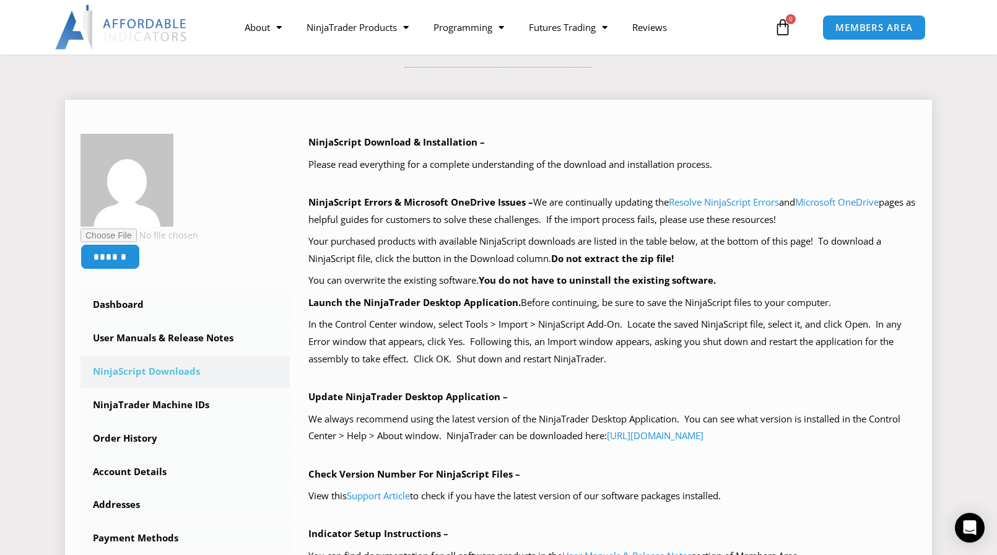
scroll to position [186, 0]
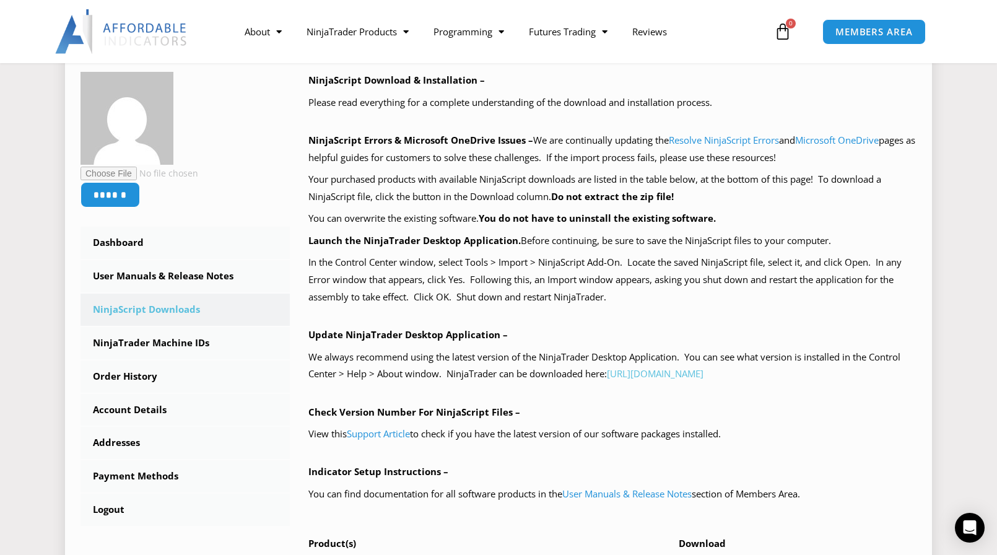
click at [670, 373] on link "https://account.ninjatrader.com/download" at bounding box center [655, 373] width 97 height 12
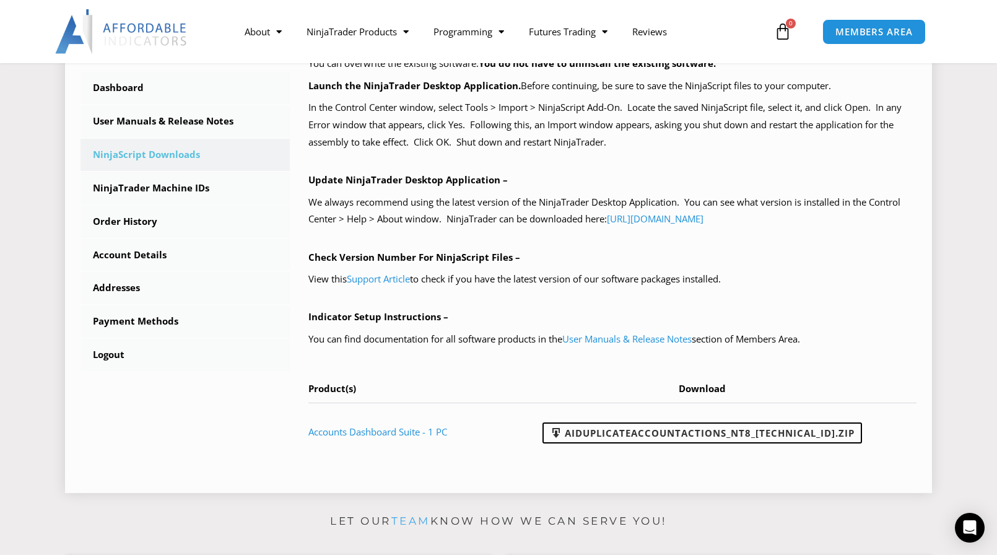
scroll to position [372, 0]
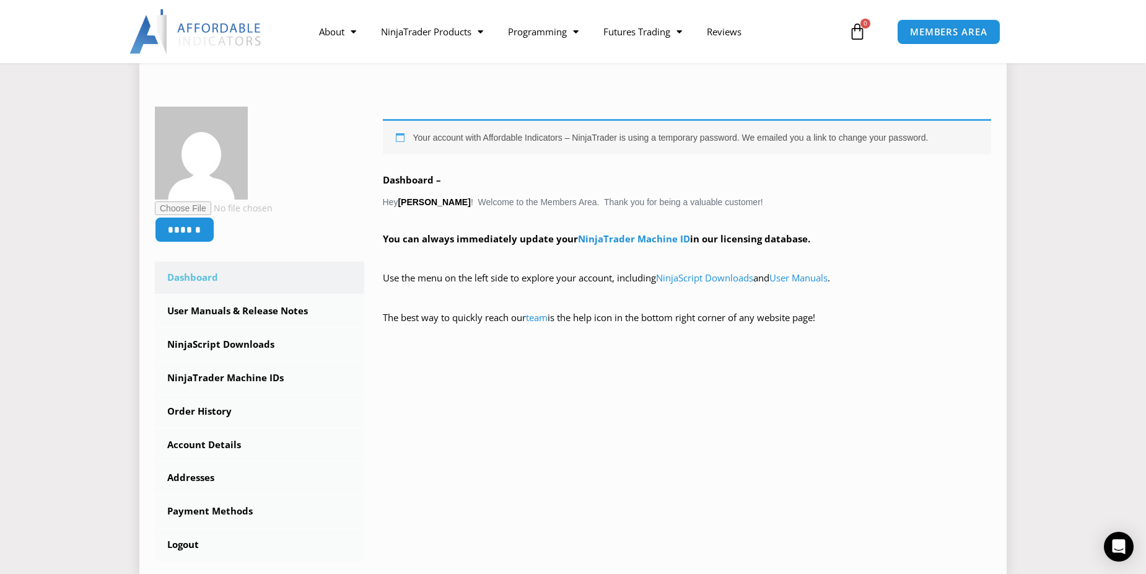
scroll to position [186, 0]
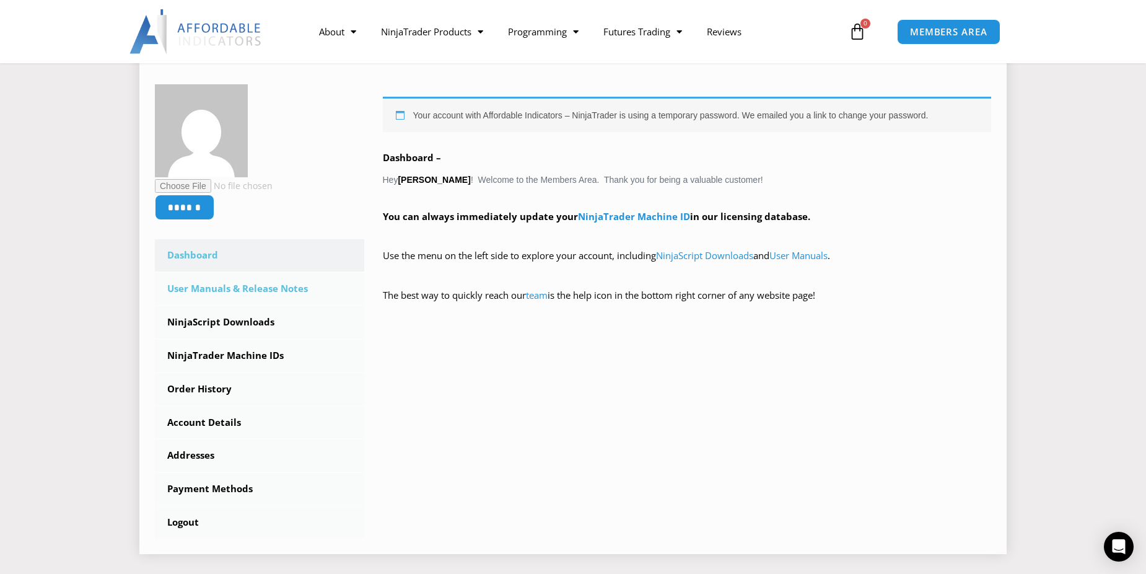
click at [201, 292] on link "User Manuals & Release Notes" at bounding box center [259, 289] width 209 height 32
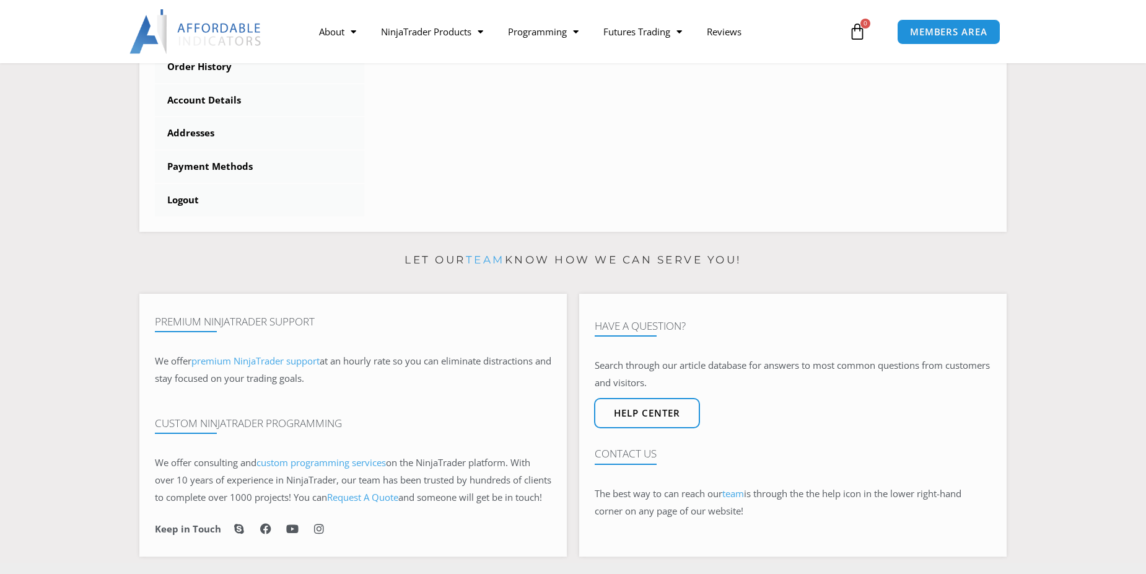
scroll to position [124, 0]
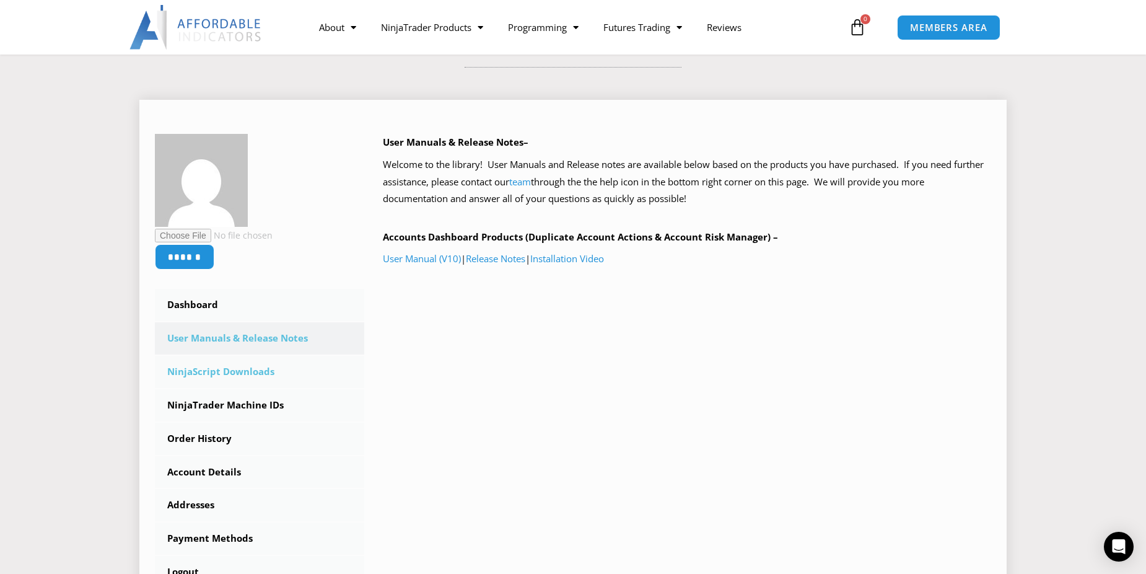
click at [193, 370] on link "NinjaScript Downloads" at bounding box center [259, 372] width 209 height 32
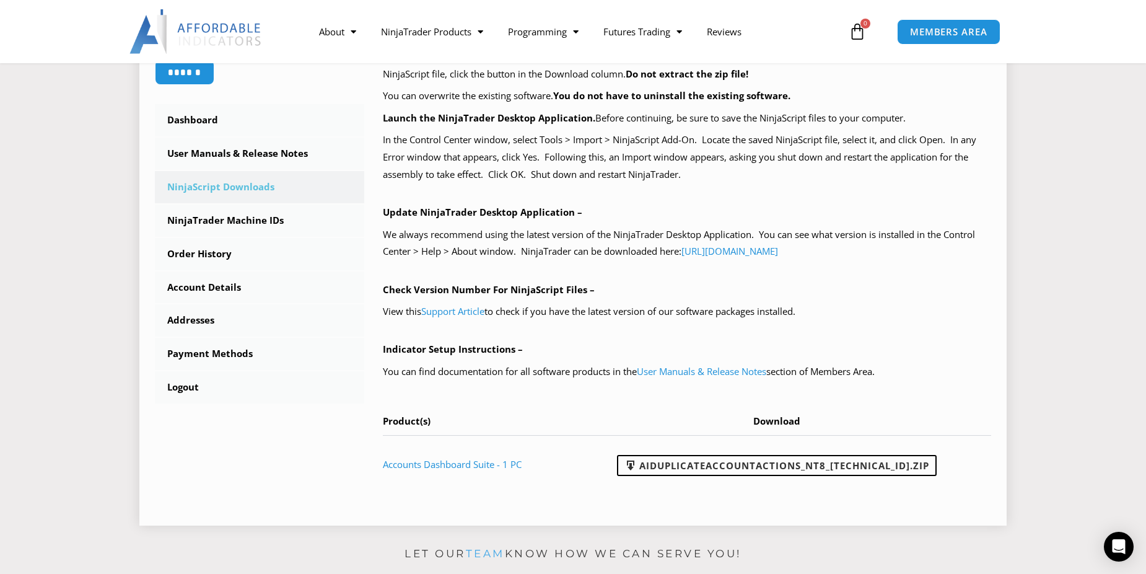
scroll to position [310, 0]
click at [477, 462] on link "Accounts Dashboard Suite - 1 PC" at bounding box center [452, 463] width 139 height 12
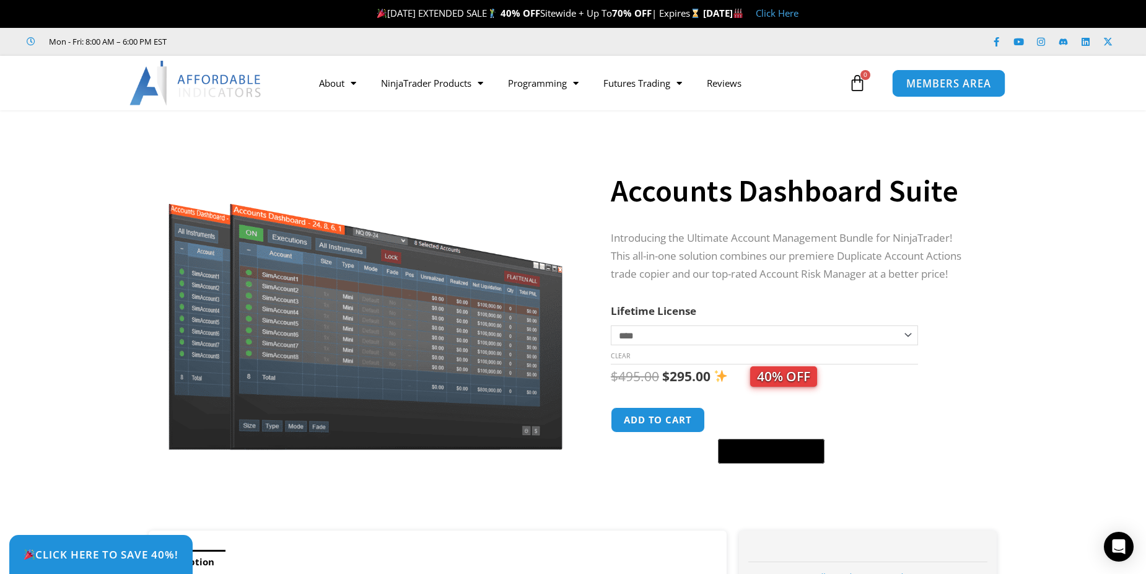
click at [947, 85] on span "MEMBERS AREA" at bounding box center [948, 83] width 85 height 11
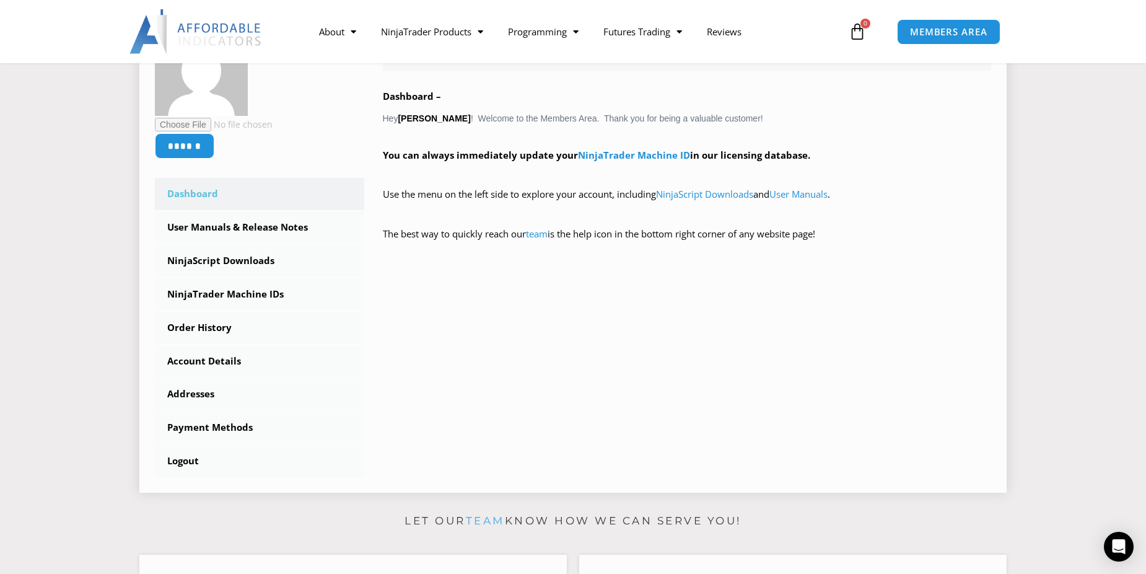
scroll to position [248, 0]
click at [195, 226] on link "User Manuals & Release Notes" at bounding box center [259, 227] width 209 height 32
